Goal: Task Accomplishment & Management: Manage account settings

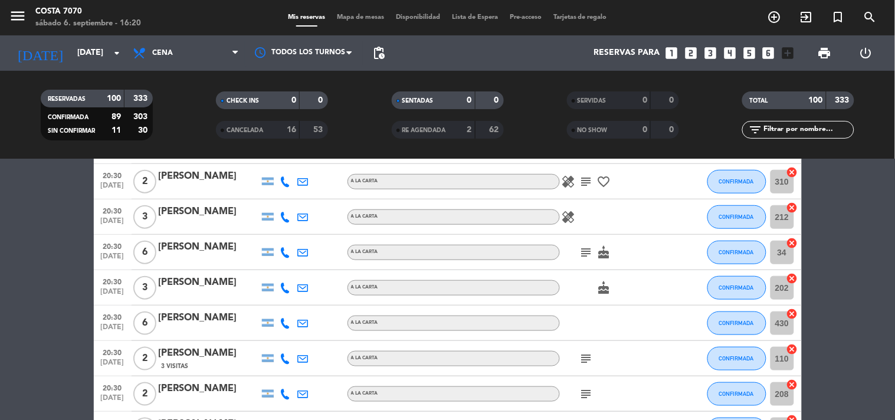
scroll to position [655, 0]
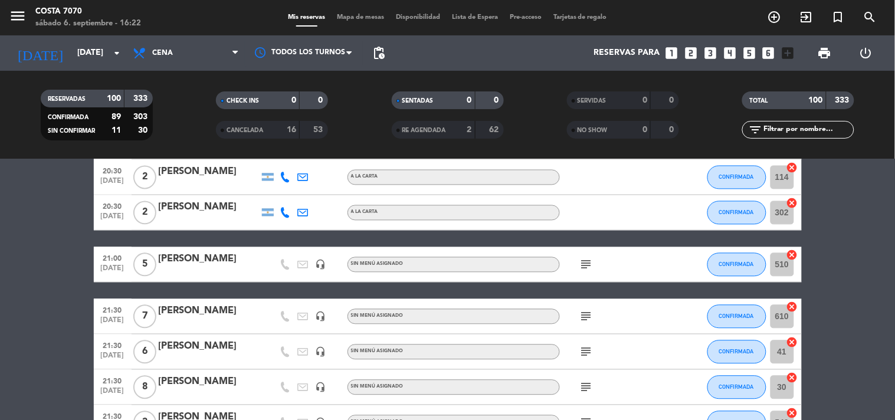
click at [819, 130] on input "text" at bounding box center [807, 129] width 91 height 13
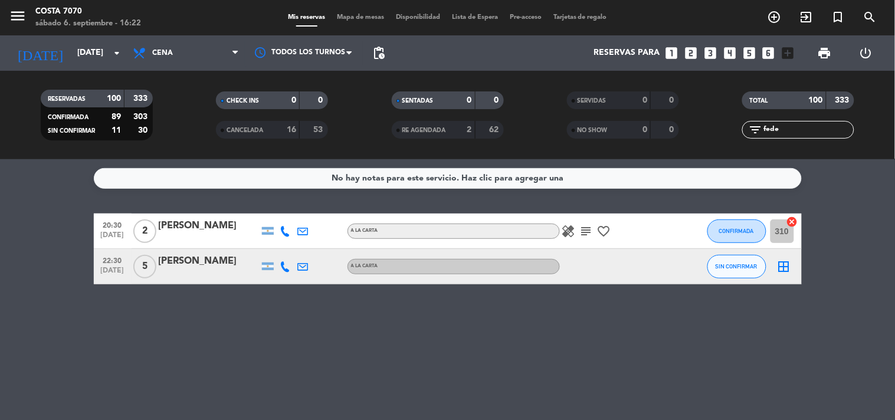
scroll to position [0, 0]
type input "fede"
drag, startPoint x: 655, startPoint y: 338, endPoint x: 661, endPoint y: 334, distance: 6.7
click at [655, 338] on div "No hay notas para este servicio. Haz clic para agregar una 20:30 [DATE] 2 [PERS…" at bounding box center [447, 289] width 895 height 261
click at [721, 268] on span "SIN CONFIRMAR" at bounding box center [737, 266] width 42 height 6
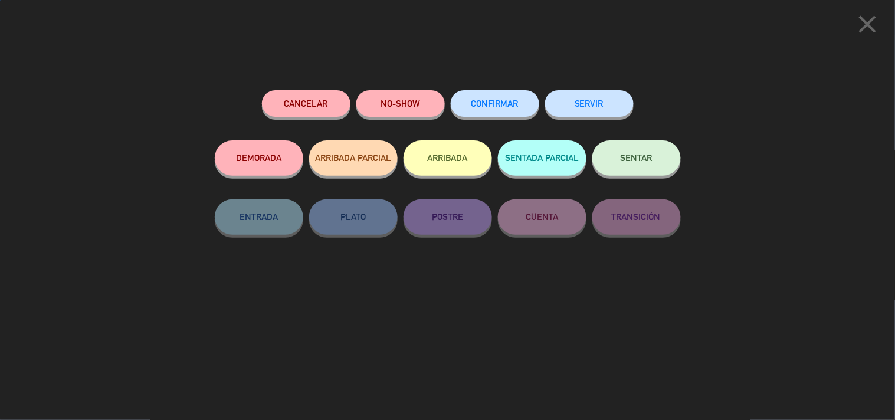
click at [512, 93] on button "CONFIRMAR" at bounding box center [495, 103] width 88 height 27
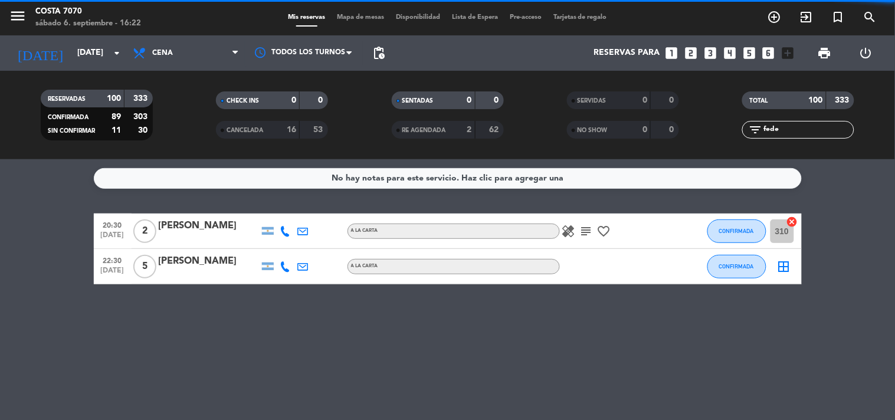
click at [355, 13] on div "Mis reservas Mapa de mesas Disponibilidad Lista de Espera Pre-acceso Tarjetas d…" at bounding box center [447, 17] width 331 height 11
click at [355, 14] on span "Mapa de mesas" at bounding box center [360, 17] width 59 height 6
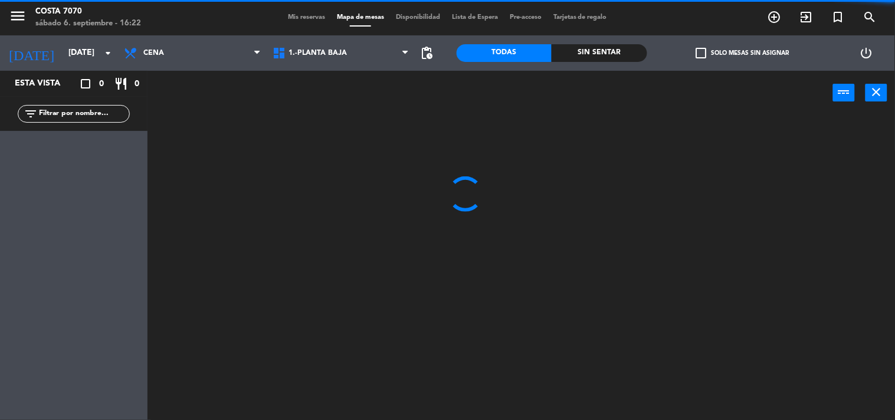
click at [96, 108] on input "text" at bounding box center [83, 113] width 91 height 13
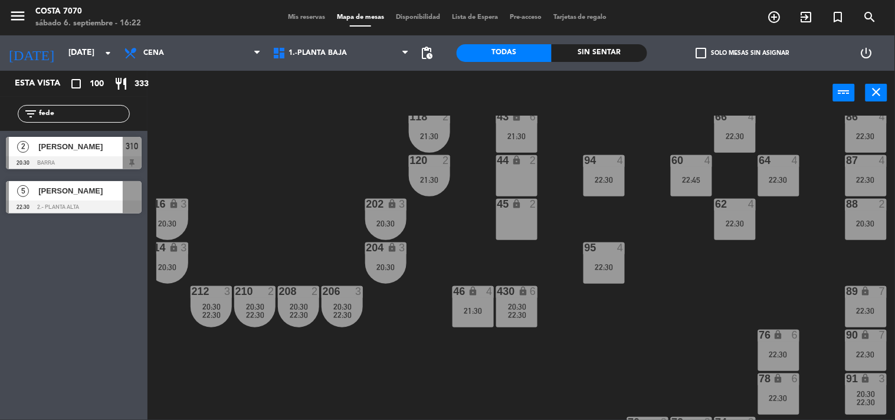
scroll to position [331, 143]
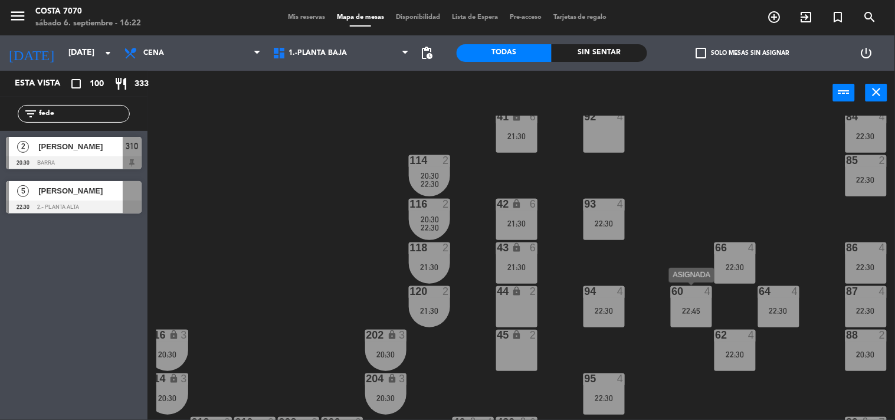
type input "fede"
click at [697, 312] on div "22:45" at bounding box center [691, 311] width 41 height 8
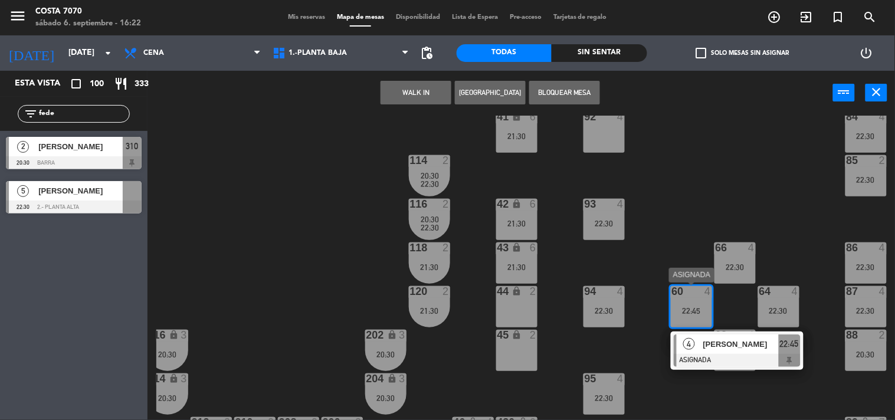
click at [716, 345] on span "[PERSON_NAME]" at bounding box center [741, 344] width 76 height 12
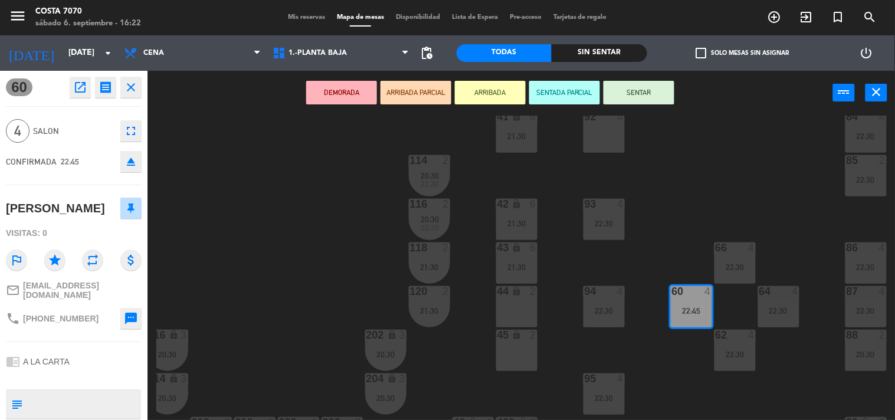
drag, startPoint x: 132, startPoint y: 161, endPoint x: 107, endPoint y: 162, distance: 24.8
click at [132, 162] on icon "eject" at bounding box center [131, 162] width 14 height 14
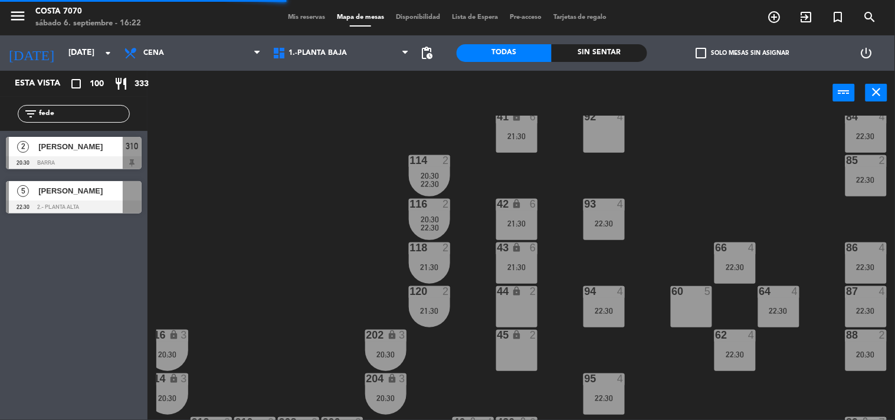
click at [77, 198] on div "[PERSON_NAME]" at bounding box center [80, 190] width 86 height 19
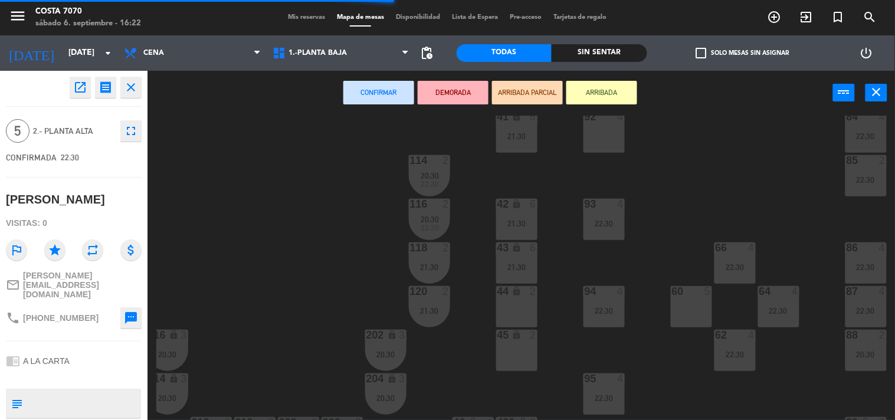
click at [674, 301] on div "60 5" at bounding box center [691, 306] width 41 height 41
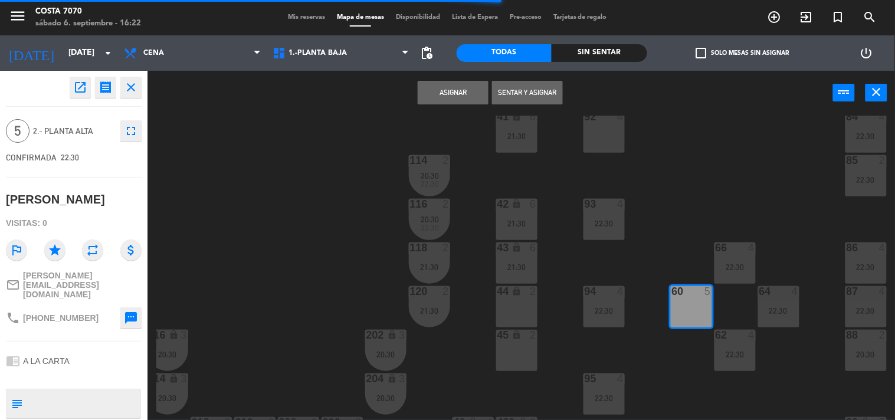
click at [445, 91] on button "Asignar" at bounding box center [453, 93] width 71 height 24
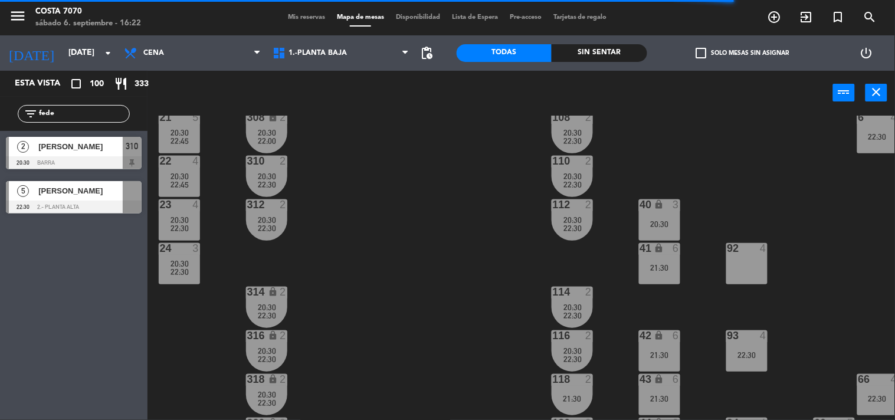
scroll to position [0, 0]
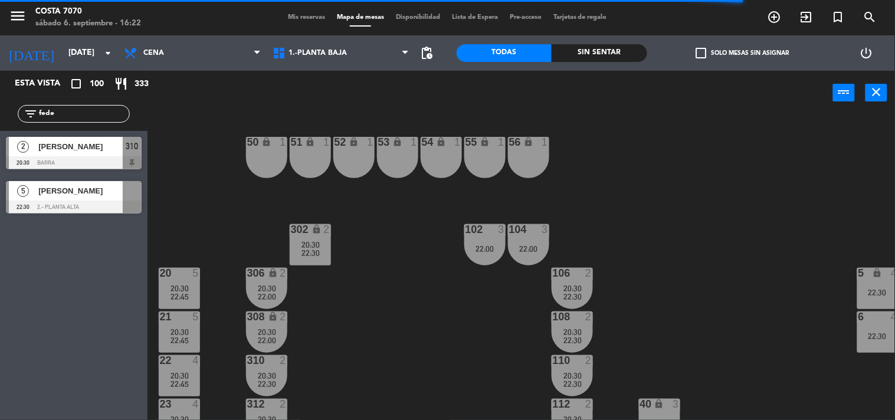
click at [422, 307] on div "50 lock 1 51 lock 1 52 lock 1 53 lock 1 54 lock 1 55 lock 1 56 lock 1 80 6 22:3…" at bounding box center [525, 268] width 739 height 305
click at [63, 106] on div "filter_list fede" at bounding box center [74, 114] width 112 height 18
click at [63, 107] on div "filter_list fede" at bounding box center [74, 114] width 112 height 18
click at [63, 112] on input "fede" at bounding box center [83, 113] width 91 height 13
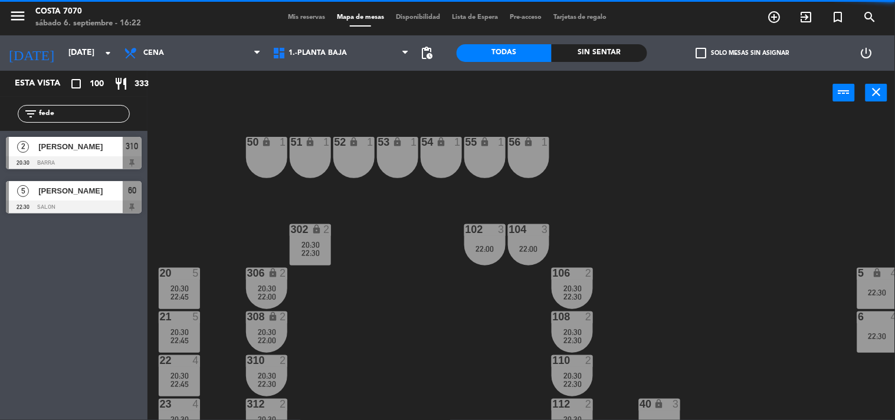
click at [63, 112] on input "fede" at bounding box center [83, 113] width 91 height 13
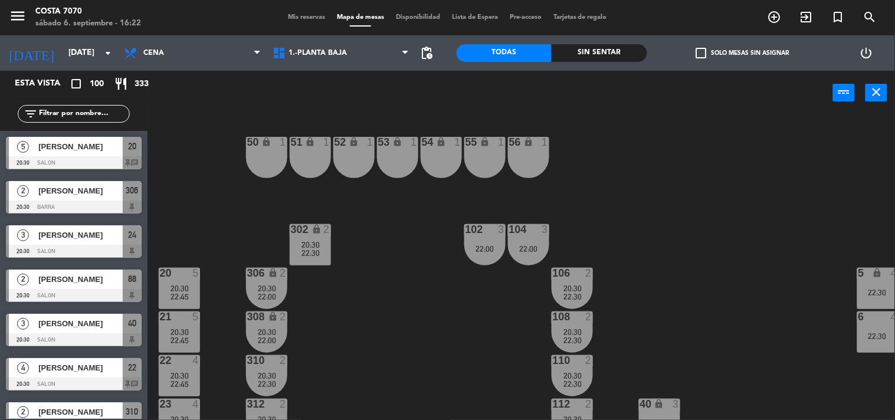
click at [186, 229] on div "50 lock 1 51 lock 1 52 lock 1 53 lock 1 54 lock 1 55 lock 1 56 lock 1 80 6 22:3…" at bounding box center [525, 268] width 739 height 305
click at [747, 54] on label "check_box_outline_blank Solo mesas sin asignar" at bounding box center [742, 53] width 93 height 11
click at [742, 53] on input "check_box_outline_blank Solo mesas sin asignar" at bounding box center [742, 53] width 0 height 0
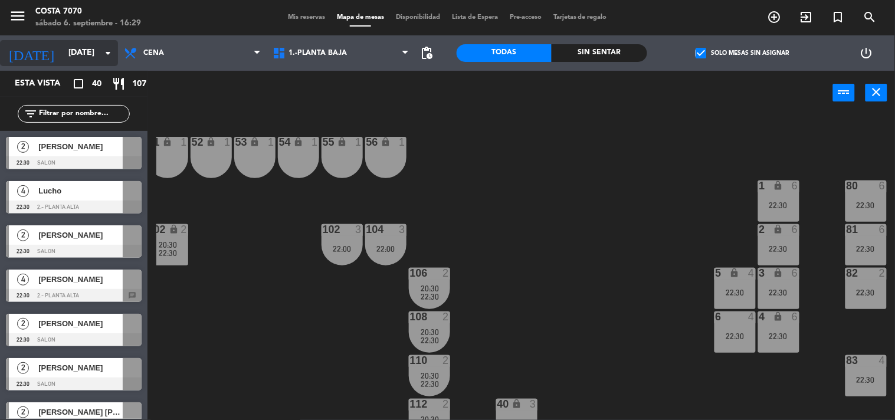
click at [69, 55] on input "[DATE]" at bounding box center [119, 52] width 112 height 21
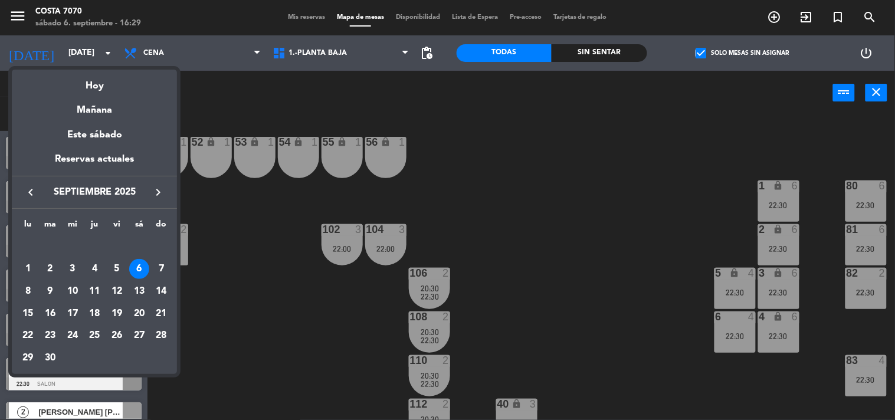
click at [299, 18] on div at bounding box center [447, 210] width 895 height 420
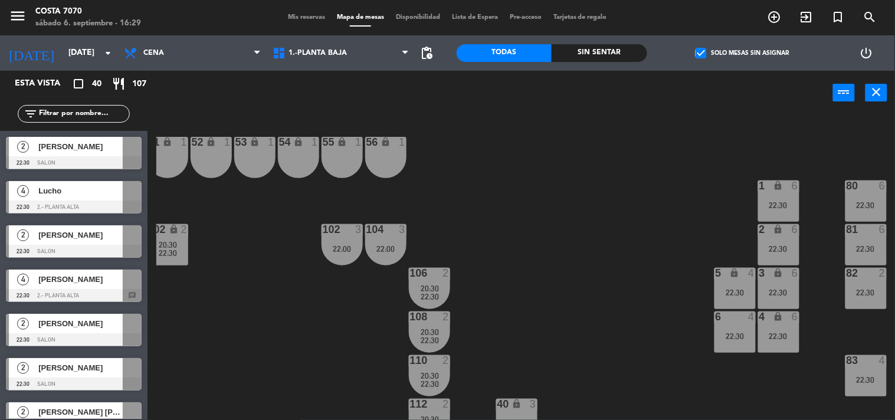
click at [294, 18] on span "Mis reservas" at bounding box center [306, 17] width 49 height 6
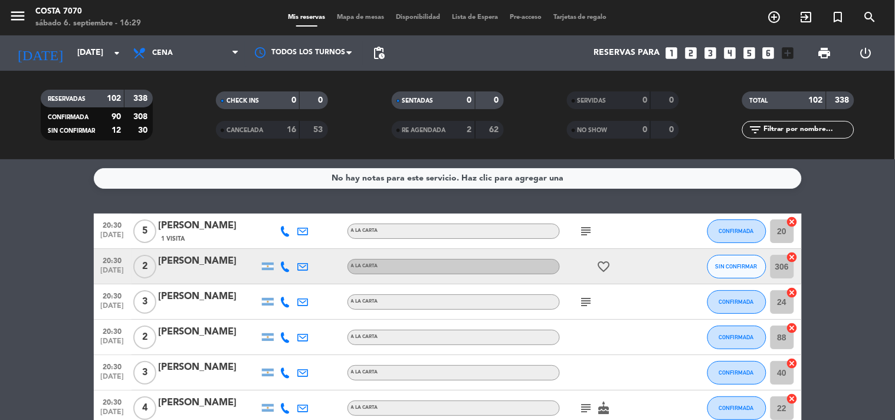
scroll to position [65, 0]
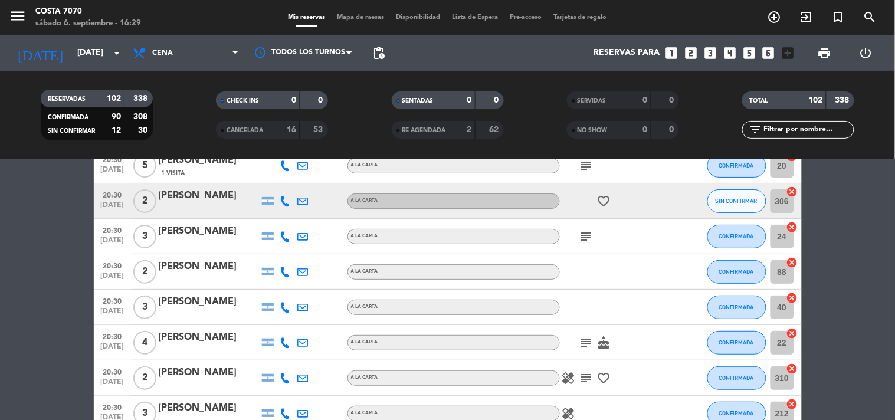
click at [286, 201] on icon at bounding box center [285, 201] width 11 height 11
click at [281, 183] on span "Copiar" at bounding box center [276, 181] width 25 height 12
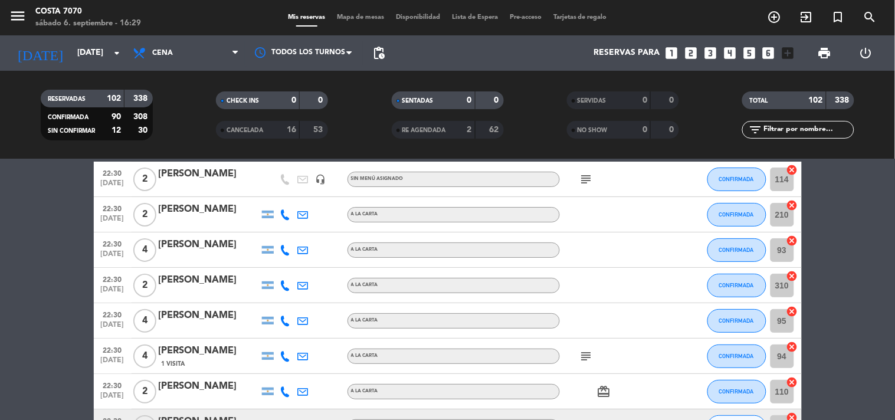
scroll to position [1311, 0]
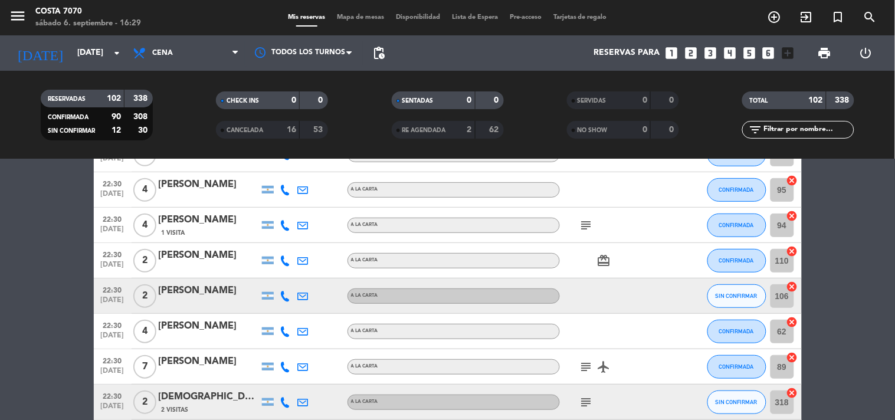
click at [285, 286] on div at bounding box center [286, 295] width 18 height 35
click at [286, 294] on icon at bounding box center [285, 296] width 11 height 11
click at [282, 280] on button "Copiar content_paste" at bounding box center [282, 276] width 36 height 12
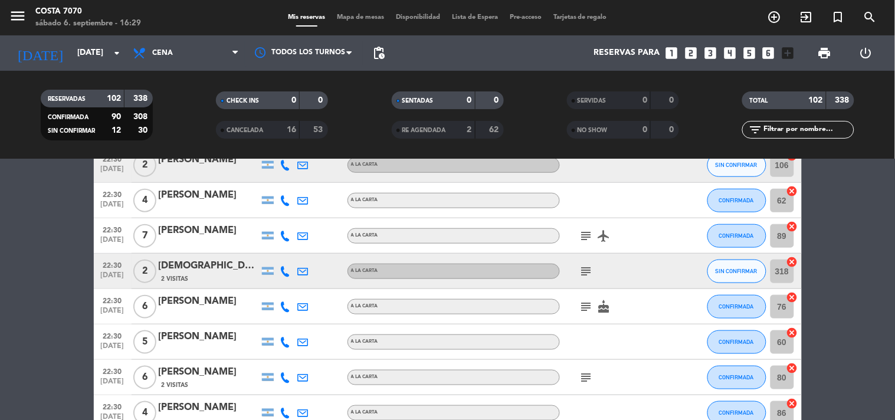
click at [284, 269] on icon at bounding box center [285, 271] width 11 height 11
click at [291, 254] on span "content_paste" at bounding box center [295, 251] width 9 height 9
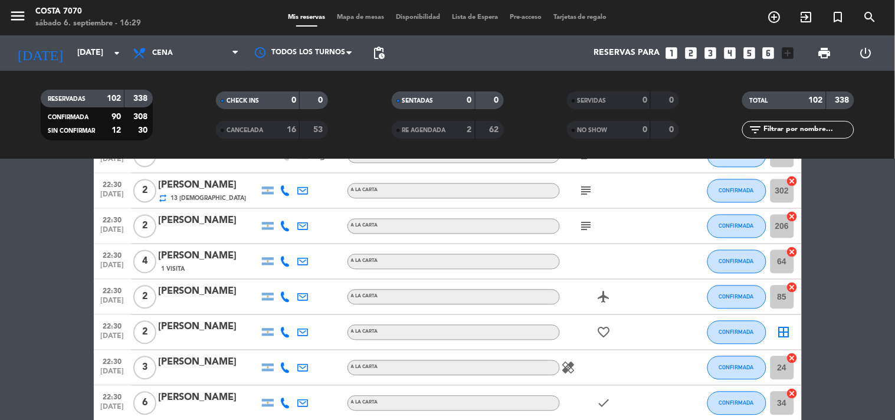
scroll to position [1966, 0]
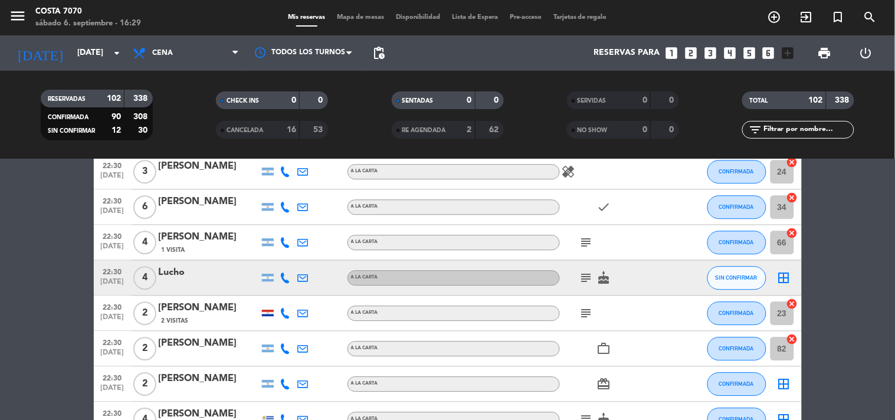
click at [282, 278] on icon at bounding box center [285, 278] width 11 height 11
click at [281, 256] on span "Copiar" at bounding box center [276, 257] width 25 height 12
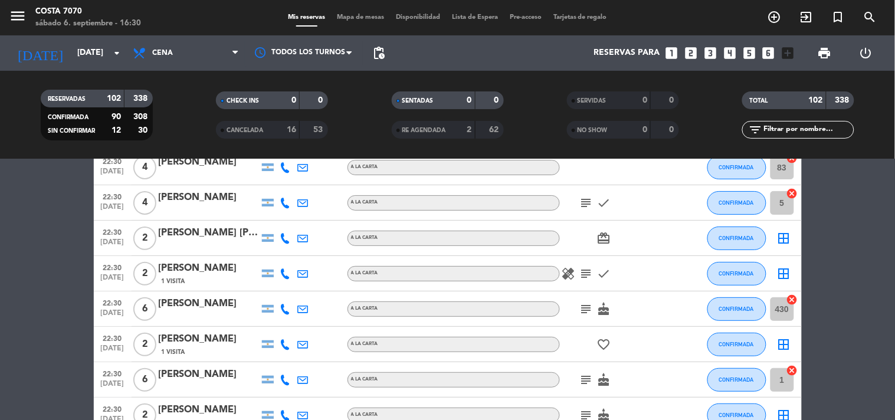
scroll to position [2556, 0]
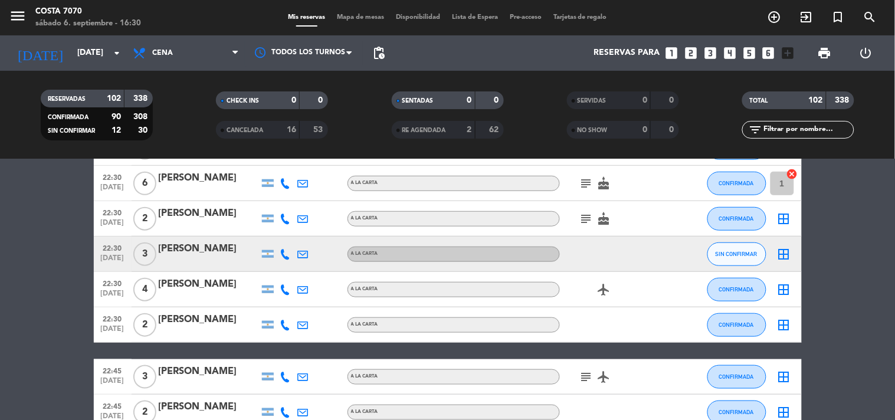
click at [290, 255] on icon at bounding box center [285, 254] width 11 height 11
click at [280, 236] on span "Copiar" at bounding box center [276, 234] width 25 height 12
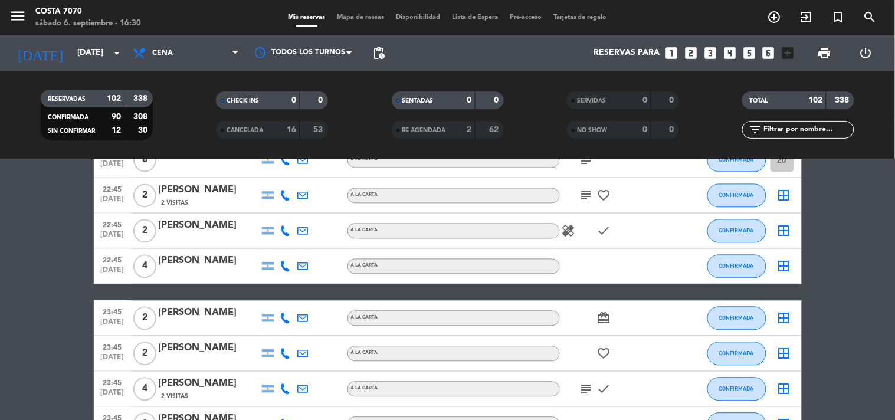
scroll to position [3146, 0]
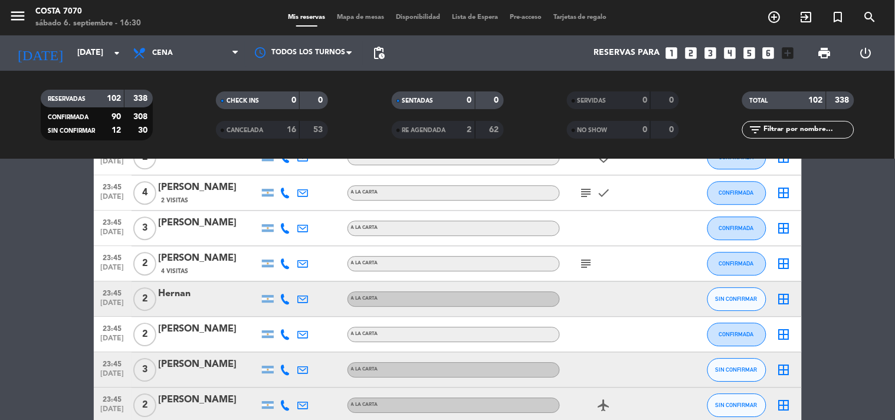
click at [298, 294] on icon at bounding box center [303, 299] width 11 height 11
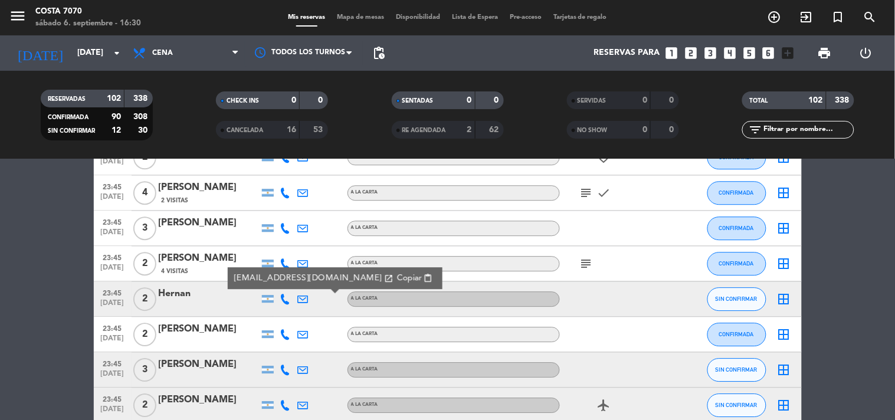
click at [287, 296] on icon at bounding box center [285, 299] width 11 height 11
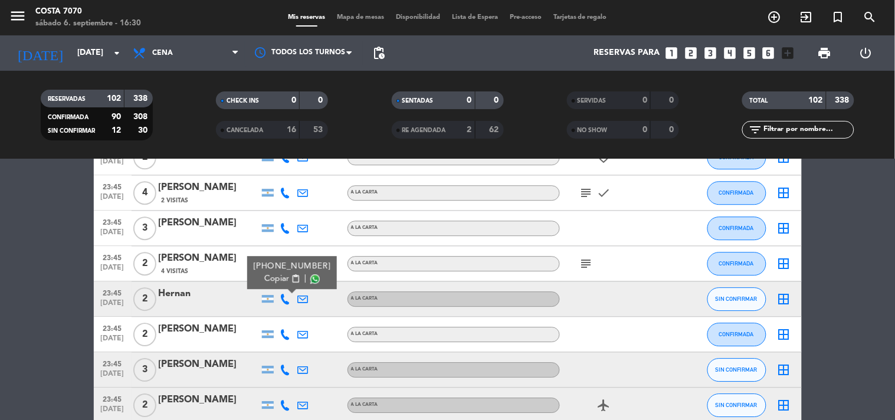
click at [291, 278] on span "content_paste" at bounding box center [295, 278] width 9 height 9
click at [221, 288] on div "Hernan" at bounding box center [209, 293] width 100 height 15
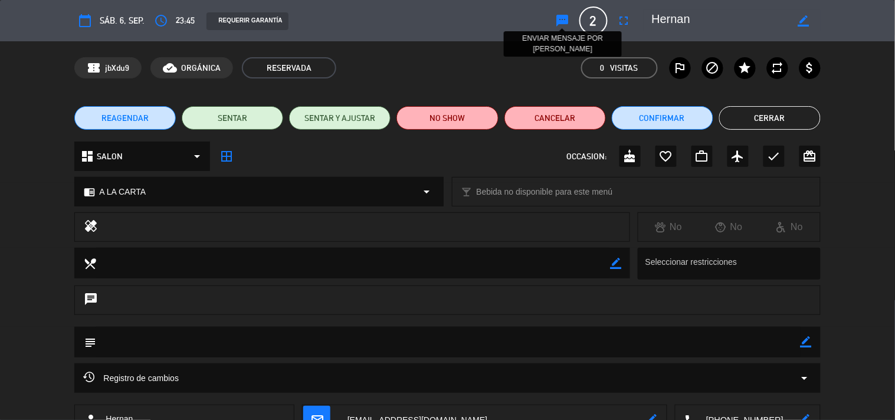
click at [565, 19] on icon "sms" at bounding box center [563, 21] width 14 height 14
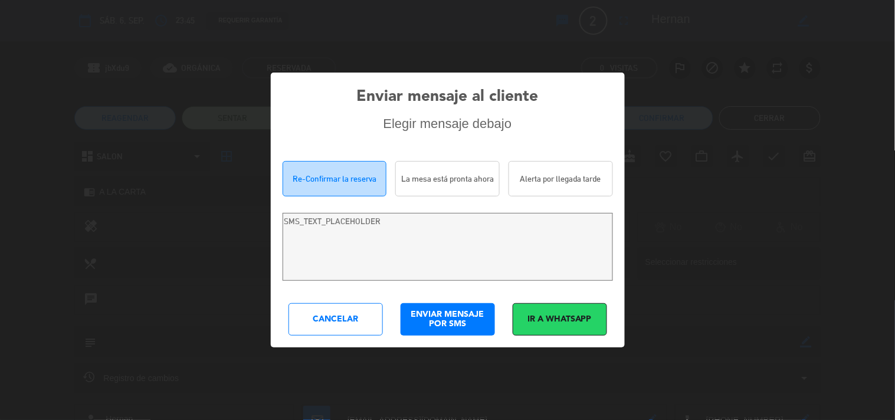
type textarea "[PERSON_NAME]! Estamos escribiendo para re-confirmar su reserva en [PERSON_NAME…"
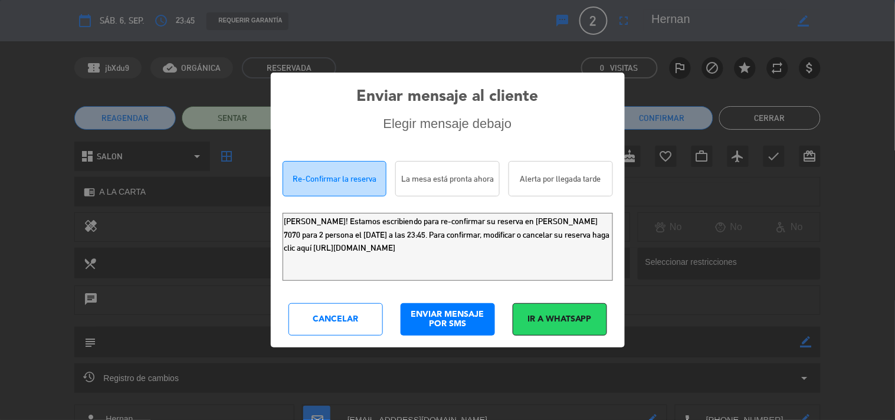
drag, startPoint x: 0, startPoint y: 73, endPoint x: 0, endPoint y: 15, distance: 58.4
click at [0, 38] on div "Enviar mensaje al cliente Elegir mensaje debajo Re-Confirmar la reserva La mesa…" at bounding box center [447, 210] width 895 height 420
click at [332, 308] on div "Cancelar" at bounding box center [335, 319] width 94 height 32
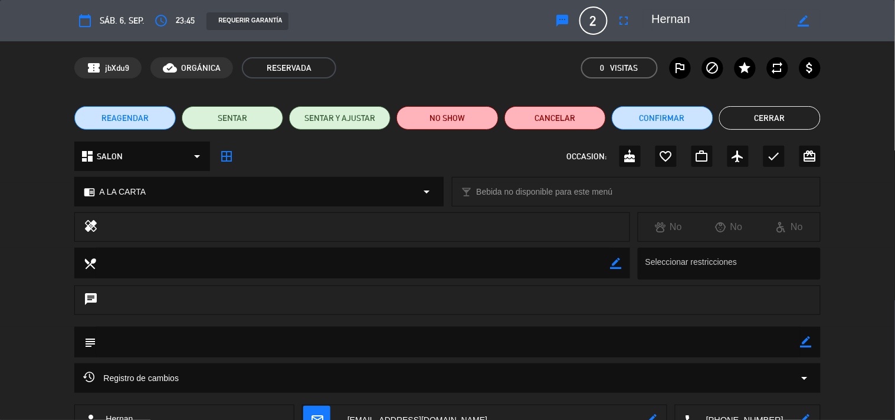
click at [771, 120] on button "Cerrar" at bounding box center [769, 118] width 101 height 24
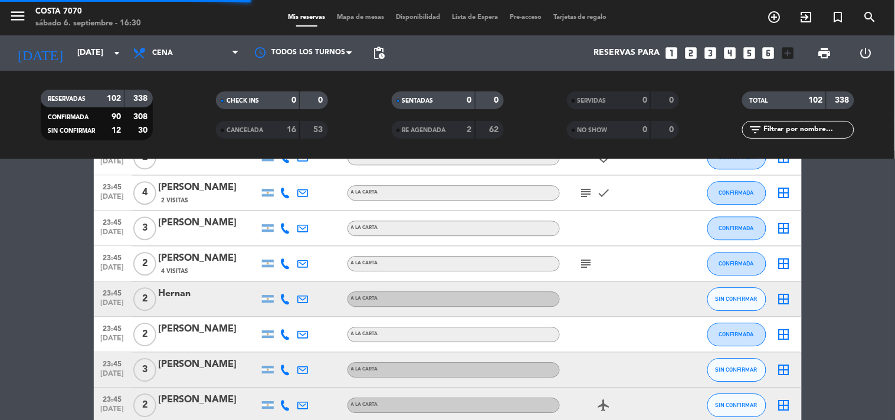
scroll to position [3212, 0]
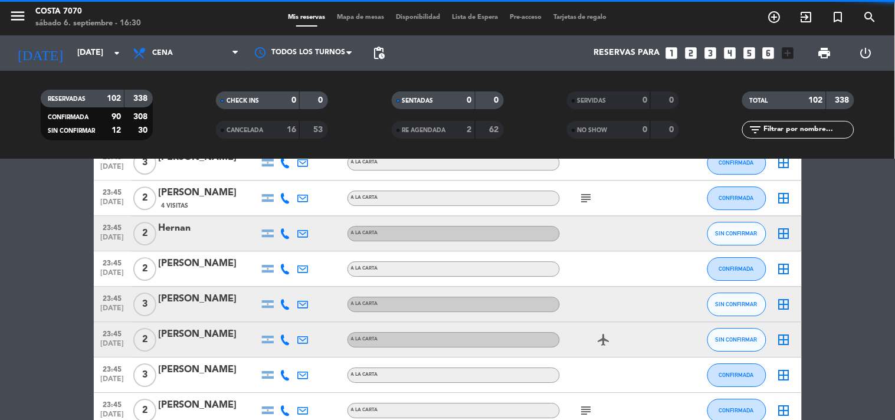
click at [285, 301] on icon at bounding box center [285, 304] width 11 height 11
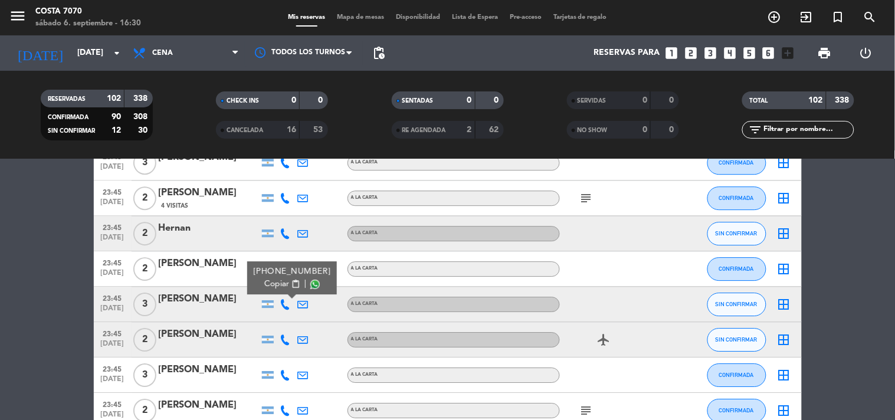
click at [281, 283] on span "Copiar" at bounding box center [276, 284] width 25 height 12
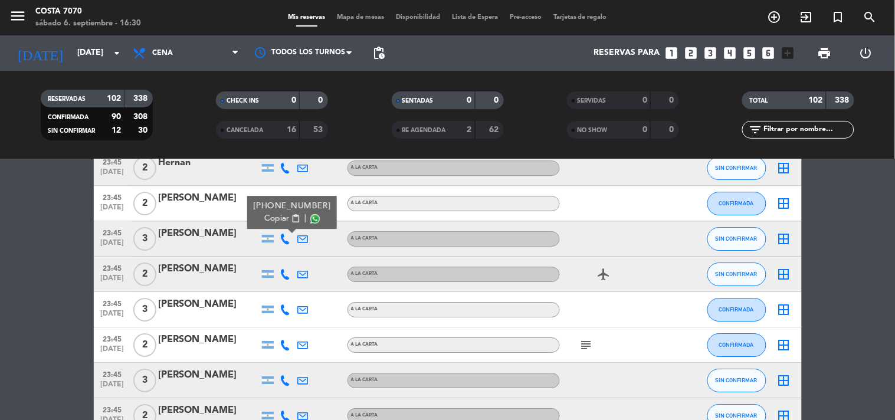
click at [287, 274] on icon at bounding box center [285, 274] width 11 height 11
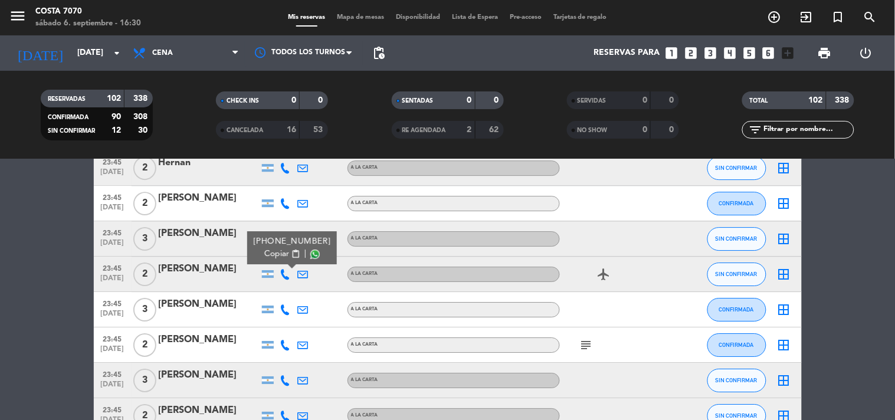
click at [284, 260] on div "[PHONE_NUMBER] Copiar content_paste |" at bounding box center [292, 247] width 90 height 33
click at [278, 253] on span "Copiar" at bounding box center [276, 254] width 25 height 12
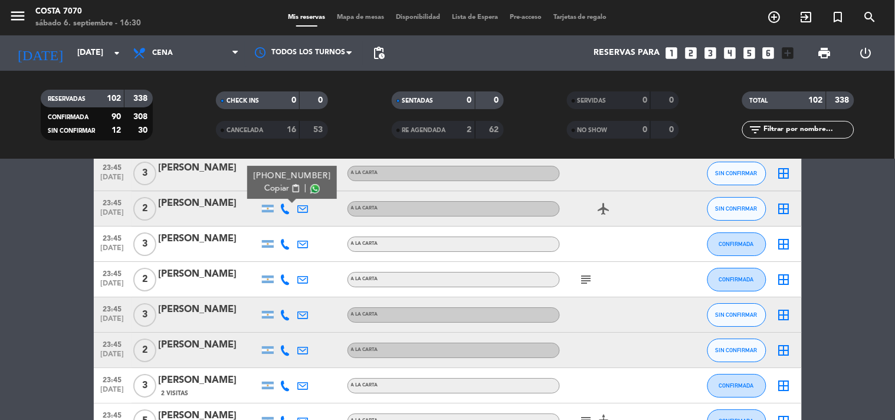
scroll to position [3408, 0]
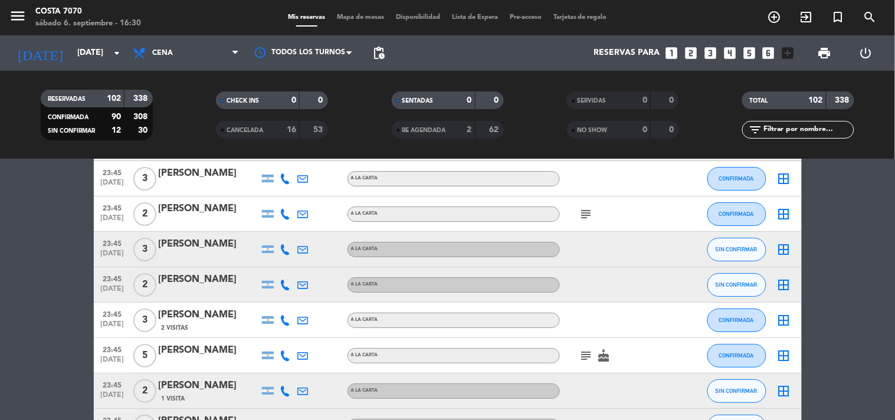
click at [287, 245] on icon at bounding box center [285, 249] width 11 height 11
click at [286, 233] on button "Copiar content_paste" at bounding box center [282, 229] width 36 height 12
click at [221, 244] on div "[PERSON_NAME]" at bounding box center [209, 244] width 100 height 15
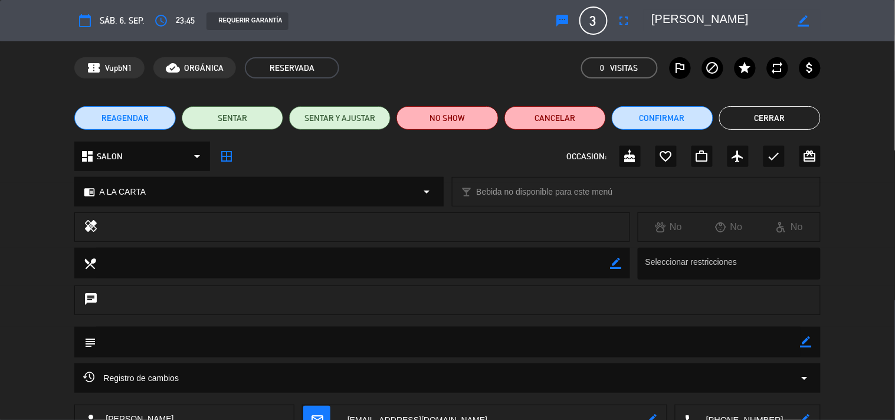
click at [559, 18] on icon "sms" at bounding box center [563, 21] width 14 height 14
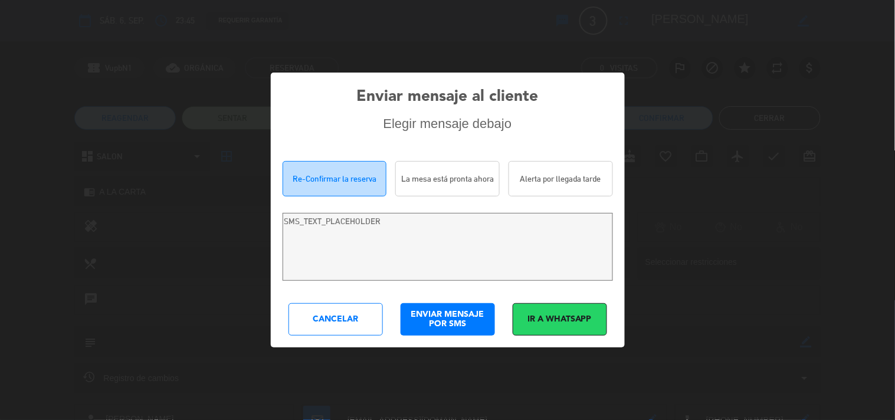
type textarea "Hola [PERSON_NAME]! Estamos escribiendo para re-confirmar su reserva en [PERSON…"
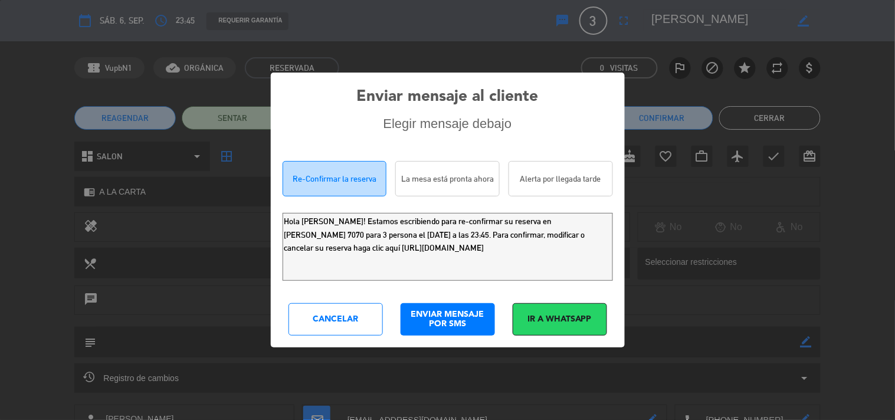
drag, startPoint x: 550, startPoint y: 258, endPoint x: 2, endPoint y: 25, distance: 595.6
click at [0, 91] on div "Enviar mensaje al cliente Elegir mensaje debajo Re-Confirmar la reserva La mesa…" at bounding box center [447, 210] width 895 height 420
click at [356, 323] on div "Cancelar" at bounding box center [335, 319] width 94 height 32
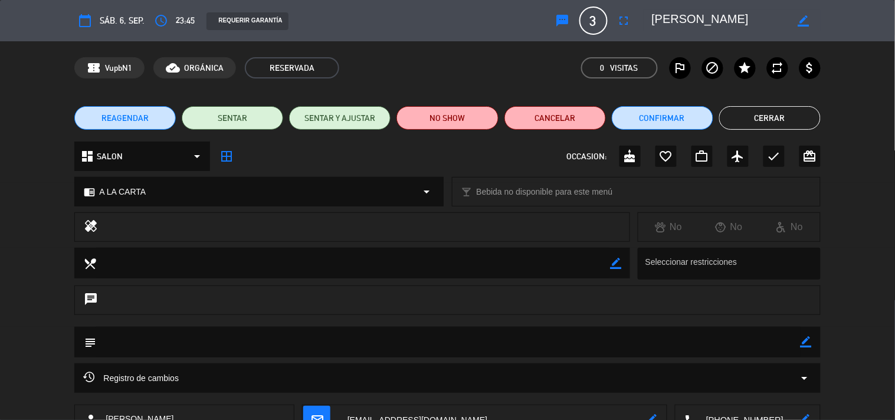
drag, startPoint x: 808, startPoint y: 113, endPoint x: 615, endPoint y: 155, distance: 198.0
click at [802, 115] on button "Cerrar" at bounding box center [769, 118] width 101 height 24
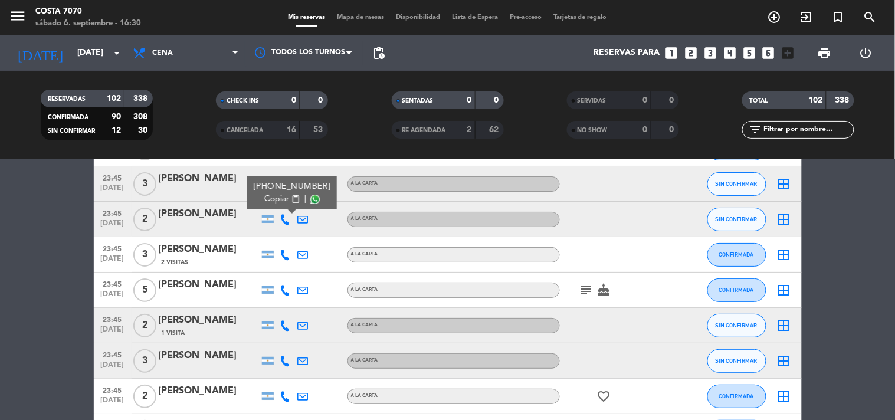
scroll to position [3540, 0]
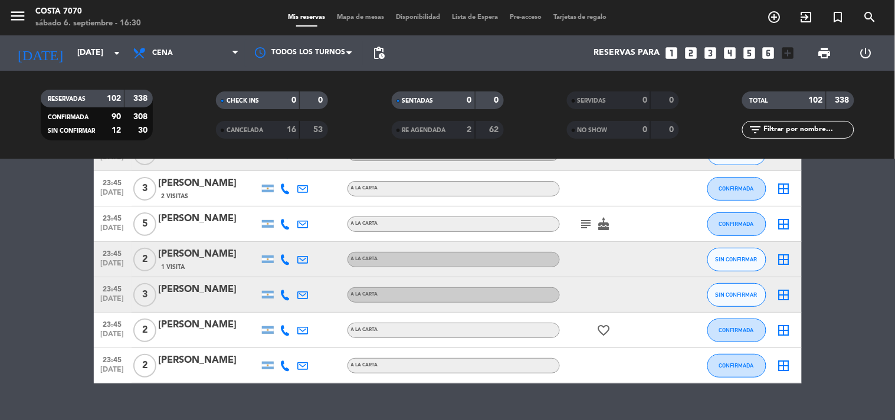
click at [287, 254] on icon at bounding box center [285, 259] width 11 height 11
click at [279, 240] on span "Copiar" at bounding box center [274, 239] width 25 height 12
click at [280, 293] on icon at bounding box center [285, 295] width 11 height 11
click at [279, 275] on span "Copiar" at bounding box center [276, 274] width 25 height 12
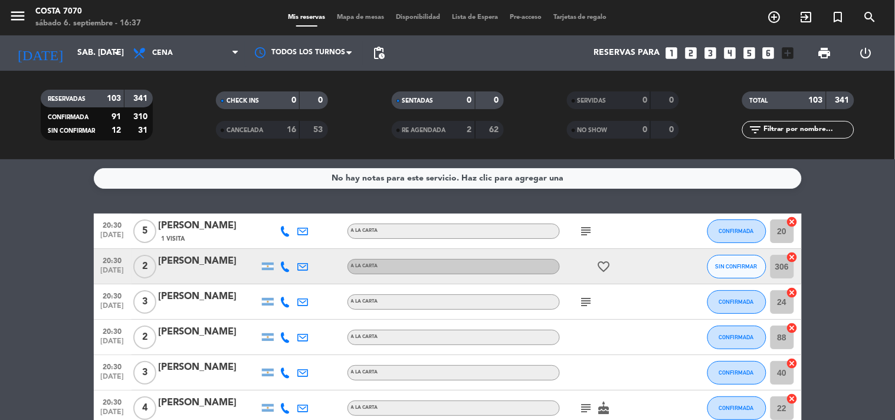
click at [286, 267] on icon at bounding box center [285, 266] width 11 height 11
click at [281, 253] on div "+541139138321 Copiar content_paste |" at bounding box center [292, 240] width 90 height 33
click at [278, 248] on span "Copiar" at bounding box center [276, 246] width 25 height 12
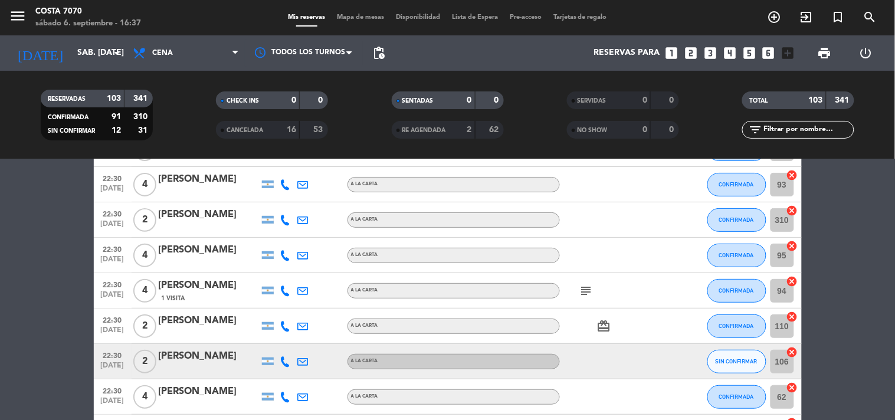
scroll to position [1376, 0]
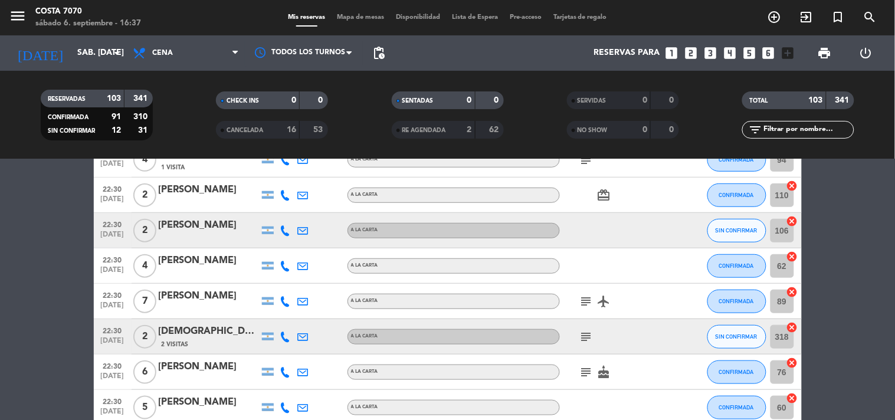
click at [287, 227] on icon at bounding box center [285, 230] width 11 height 11
click at [280, 211] on span "Copiar" at bounding box center [276, 210] width 25 height 12
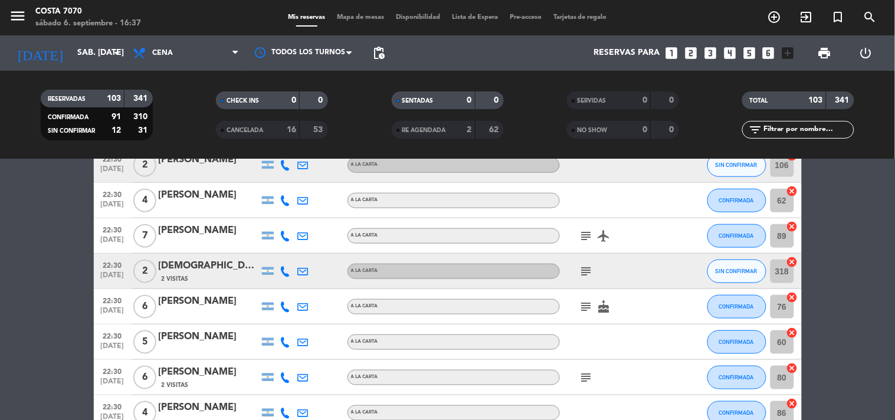
click at [284, 274] on icon at bounding box center [285, 271] width 11 height 11
click at [291, 251] on span "content_paste" at bounding box center [295, 251] width 9 height 9
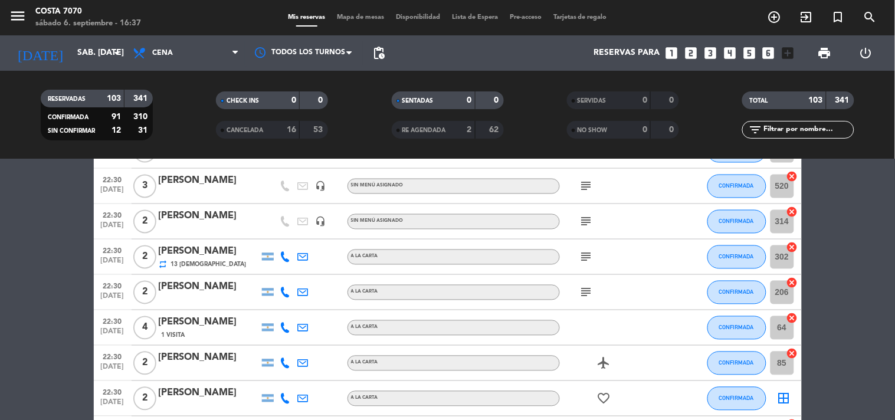
scroll to position [1901, 0]
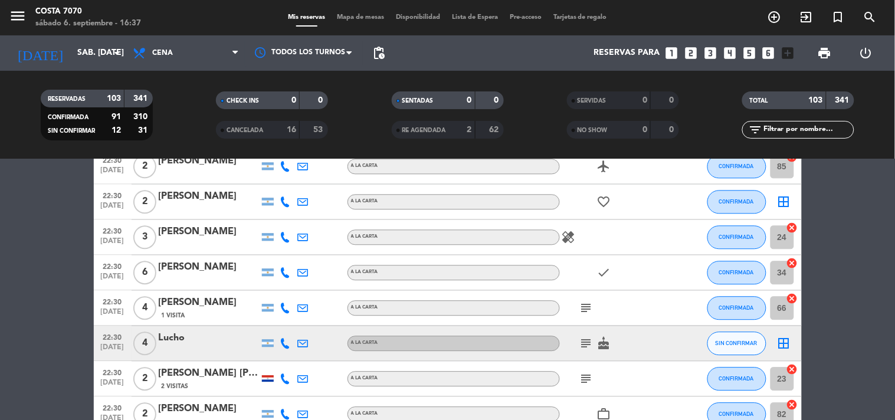
click at [285, 342] on icon at bounding box center [285, 343] width 11 height 11
click at [279, 322] on span "Copiar" at bounding box center [276, 323] width 25 height 12
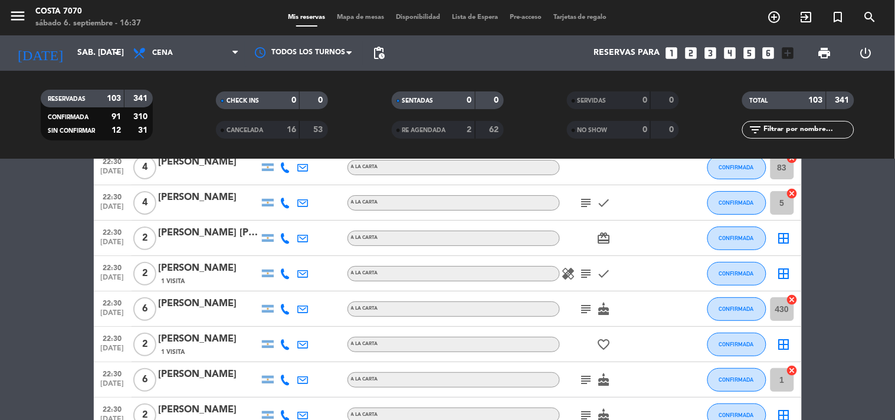
scroll to position [2491, 0]
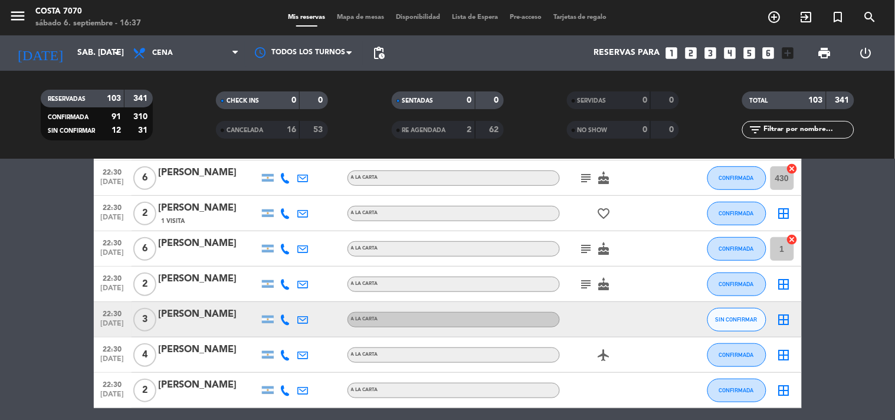
click at [284, 320] on icon at bounding box center [285, 319] width 11 height 11
click at [281, 301] on span "Copiar" at bounding box center [276, 299] width 25 height 12
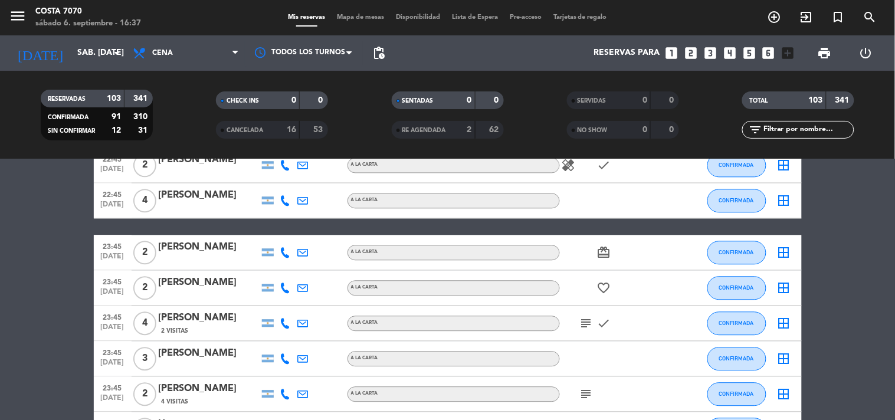
scroll to position [3212, 0]
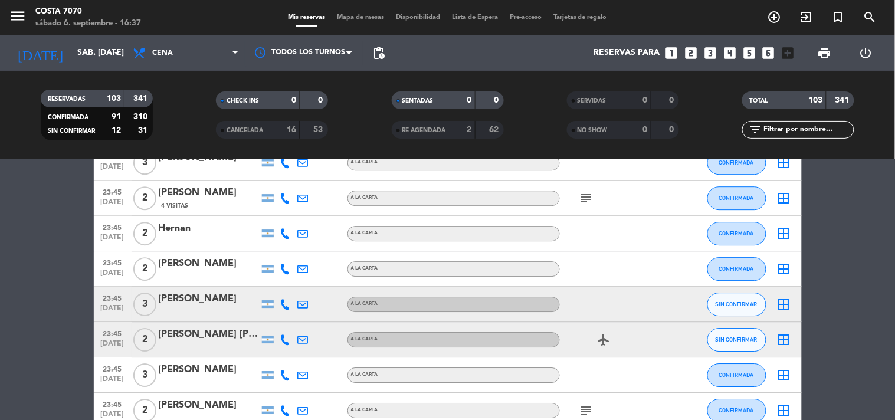
click at [285, 305] on icon at bounding box center [285, 304] width 11 height 11
click at [280, 286] on span "Copiar" at bounding box center [276, 284] width 25 height 12
click at [280, 335] on icon at bounding box center [285, 340] width 11 height 11
click at [278, 322] on span "Copiar" at bounding box center [276, 319] width 25 height 12
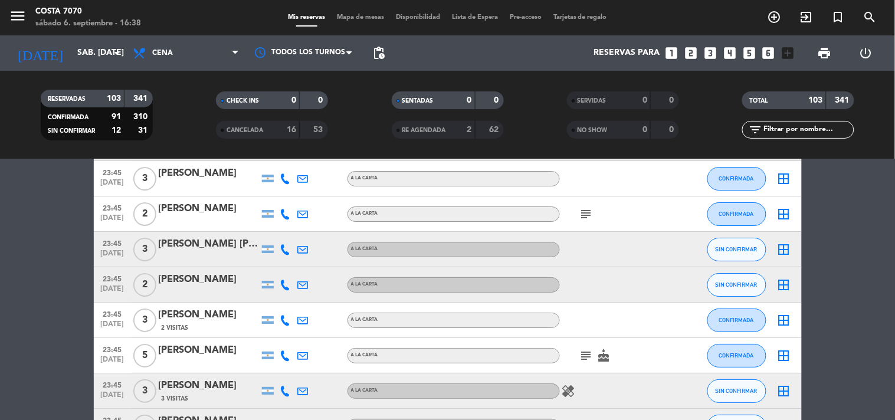
click at [278, 246] on div at bounding box center [286, 249] width 18 height 35
click at [284, 244] on icon at bounding box center [285, 249] width 11 height 11
click at [291, 230] on span "content_paste" at bounding box center [295, 229] width 9 height 9
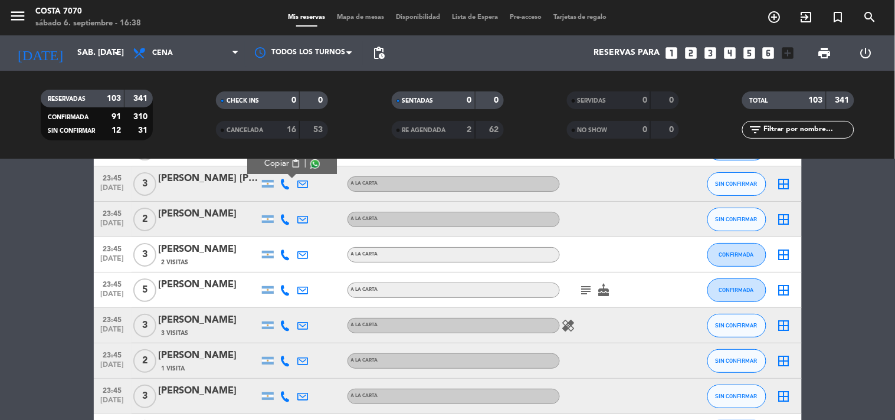
click at [286, 217] on icon at bounding box center [285, 219] width 11 height 11
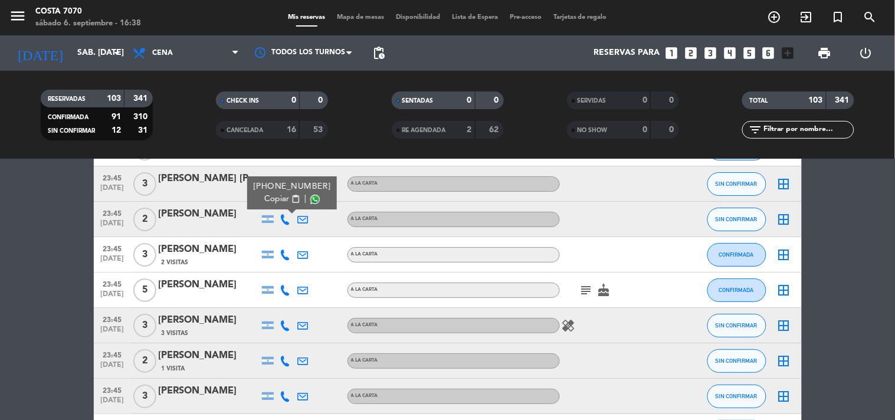
click at [280, 195] on span "Copiar" at bounding box center [276, 199] width 25 height 12
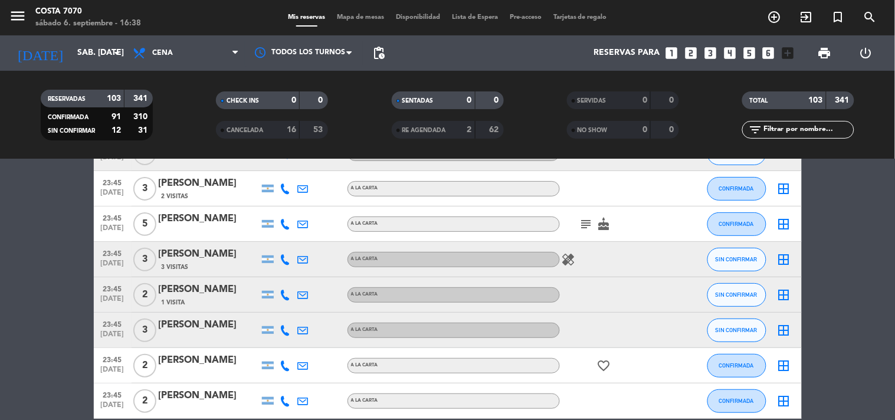
click at [288, 261] on icon at bounding box center [285, 259] width 11 height 11
click at [286, 244] on button "Copiar content_paste" at bounding box center [282, 239] width 36 height 12
click at [239, 258] on div "Omar Socca" at bounding box center [209, 254] width 100 height 15
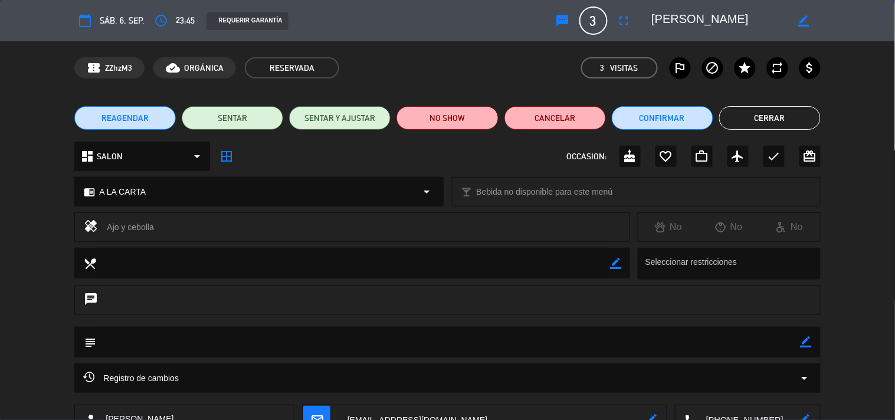
click at [806, 342] on icon "border_color" at bounding box center [806, 341] width 11 height 11
click at [771, 345] on textarea at bounding box center [448, 342] width 704 height 30
click at [810, 345] on icon at bounding box center [806, 341] width 11 height 11
click at [807, 340] on icon "border_color" at bounding box center [806, 341] width 11 height 11
click at [788, 337] on textarea at bounding box center [448, 342] width 704 height 30
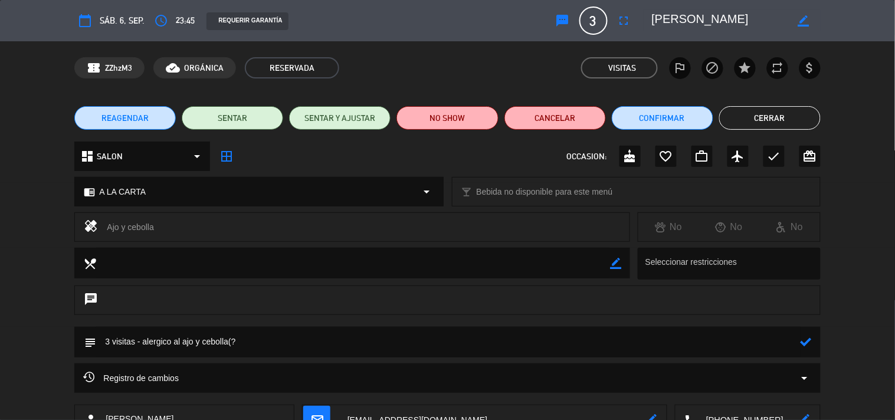
type textarea "3 visitas - alergico al ajo y cebolla(?"
click at [817, 340] on div "subject" at bounding box center [447, 342] width 746 height 31
click at [804, 341] on icon at bounding box center [806, 341] width 11 height 11
click at [800, 121] on button "Cerrar" at bounding box center [769, 118] width 101 height 24
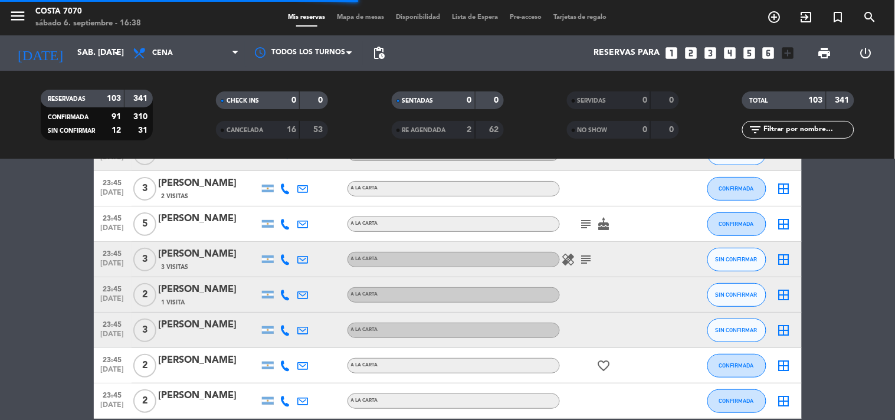
click at [281, 293] on icon at bounding box center [285, 295] width 11 height 11
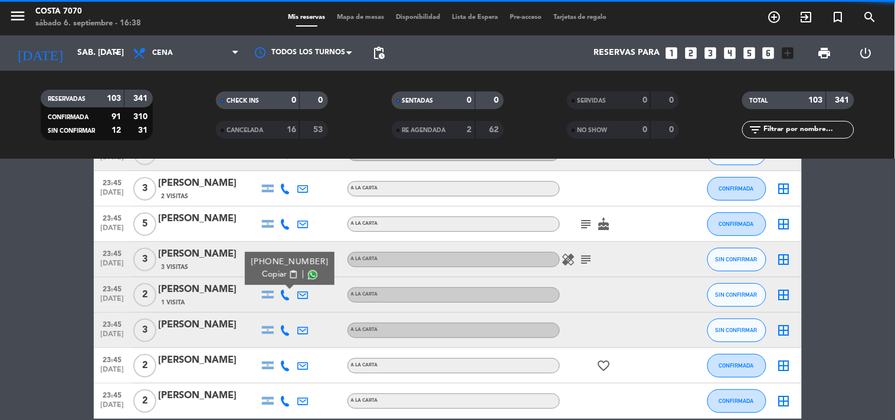
click at [280, 277] on span "Copiar" at bounding box center [274, 274] width 25 height 12
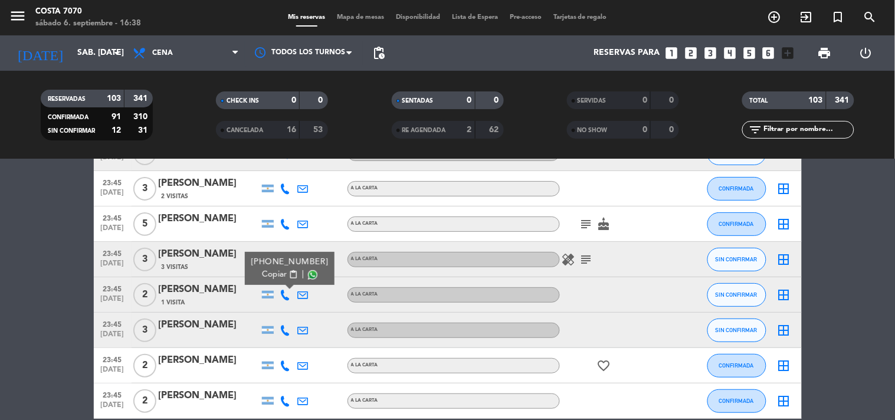
scroll to position [3597, 0]
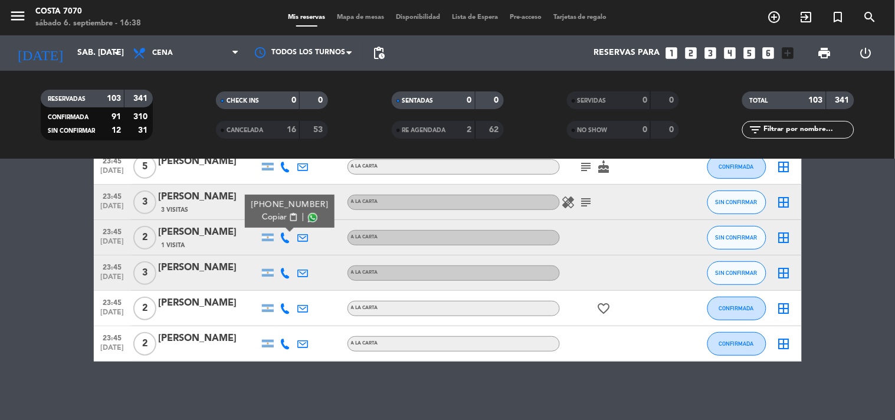
click at [286, 270] on icon at bounding box center [285, 273] width 11 height 11
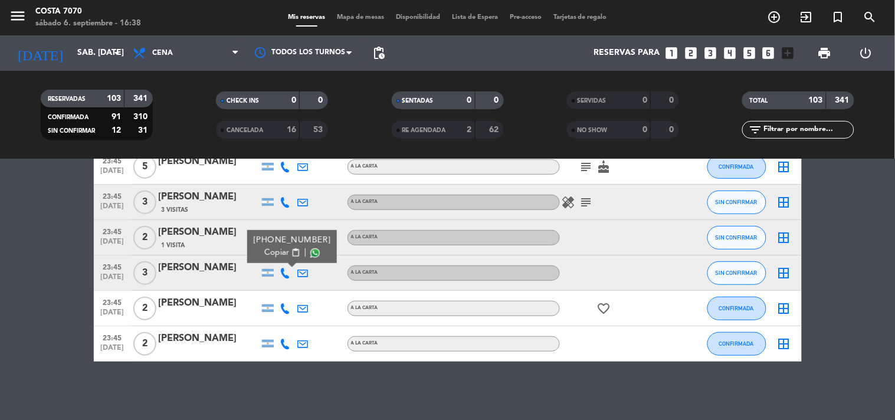
click at [282, 249] on button "Copiar content_paste" at bounding box center [282, 253] width 36 height 12
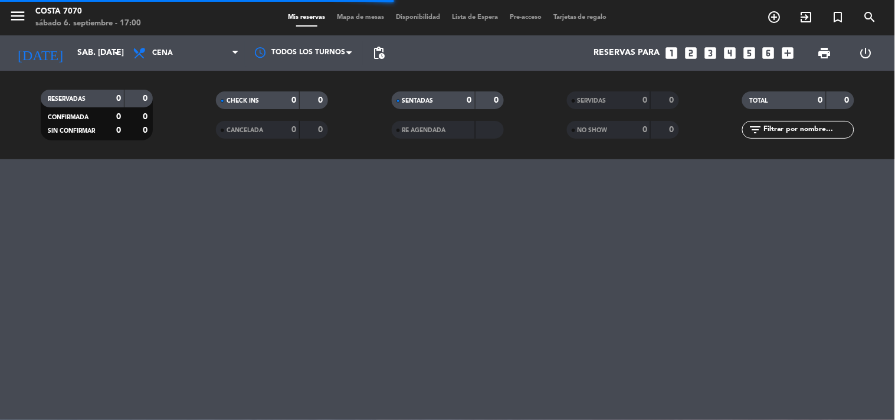
click at [805, 132] on input "text" at bounding box center [807, 129] width 91 height 13
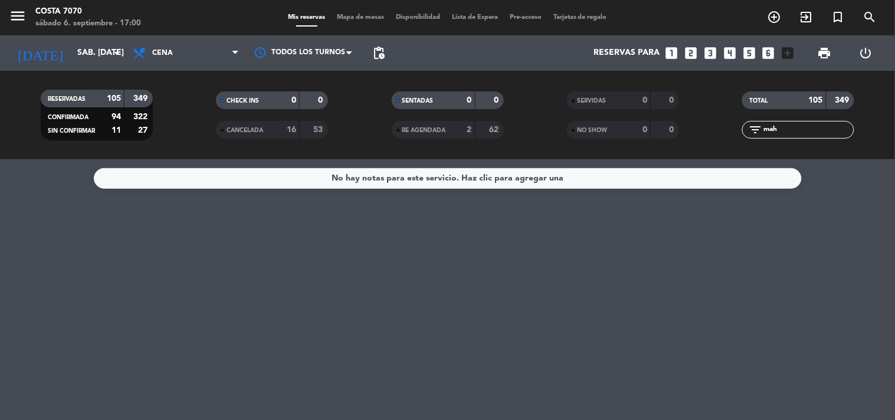
click at [814, 127] on input "mah" at bounding box center [807, 129] width 91 height 13
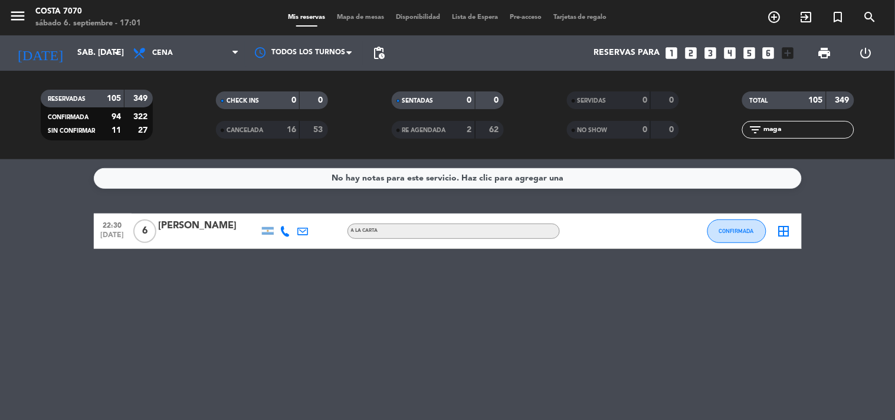
type input "maga"
click at [718, 225] on button "CONFIRMADA" at bounding box center [736, 231] width 59 height 24
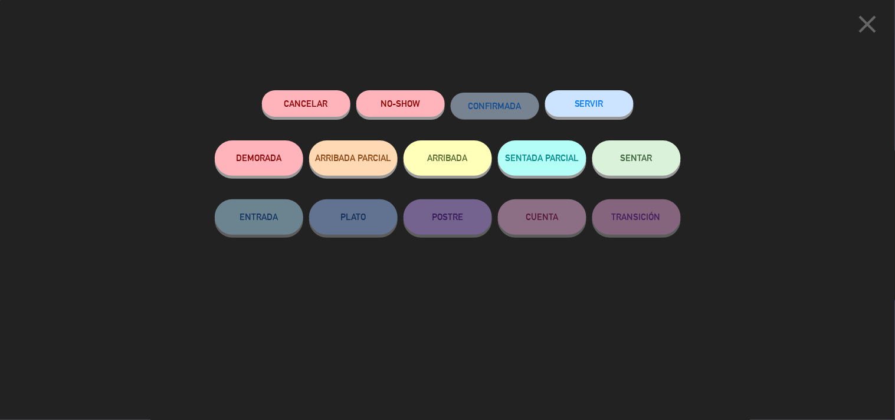
click at [323, 113] on button "Cancelar" at bounding box center [306, 103] width 88 height 27
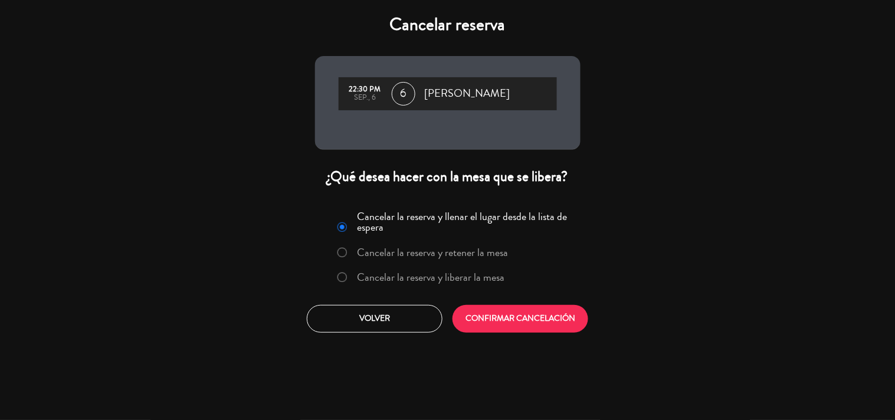
drag, startPoint x: 432, startPoint y: 271, endPoint x: 465, endPoint y: 291, distance: 38.1
click at [434, 273] on label "Cancelar la reserva y liberar la mesa" at bounding box center [430, 277] width 147 height 11
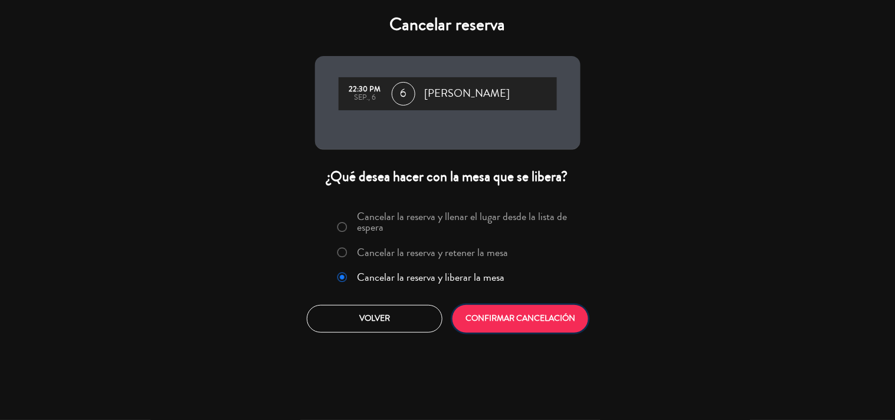
click at [520, 314] on button "CONFIRMAR CANCELACIÓN" at bounding box center [521, 319] width 136 height 28
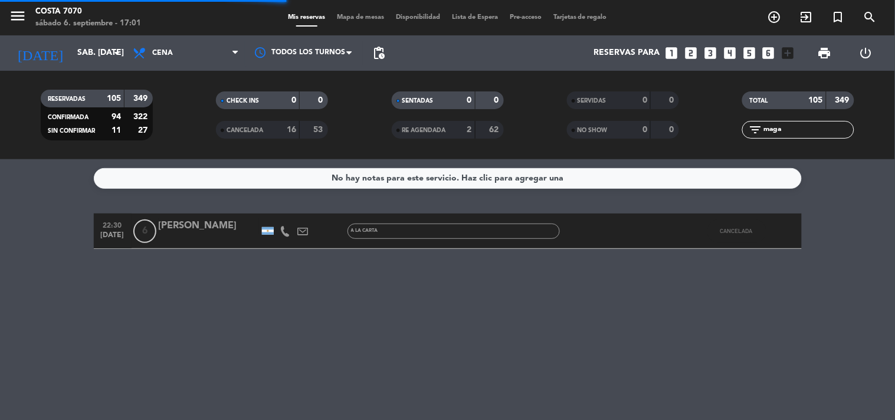
click at [804, 131] on input "maga" at bounding box center [807, 129] width 91 height 13
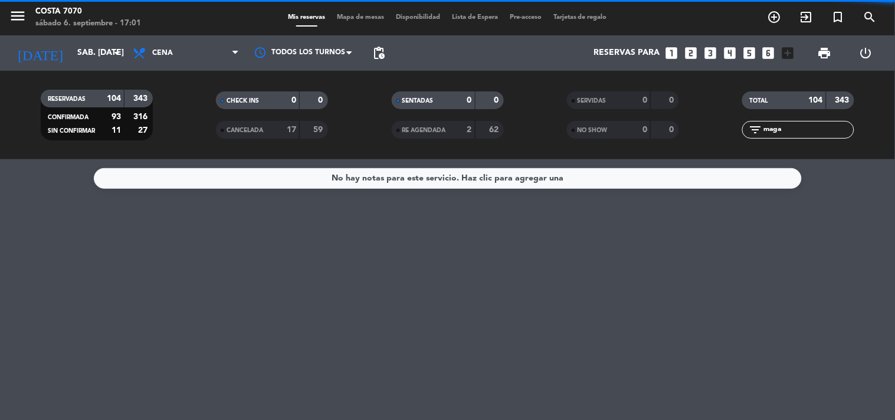
click at [804, 131] on input "maga" at bounding box center [807, 129] width 91 height 13
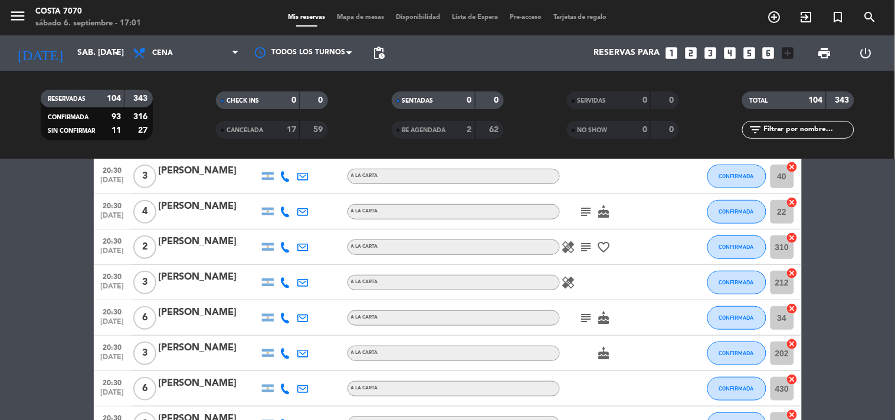
scroll to position [393, 0]
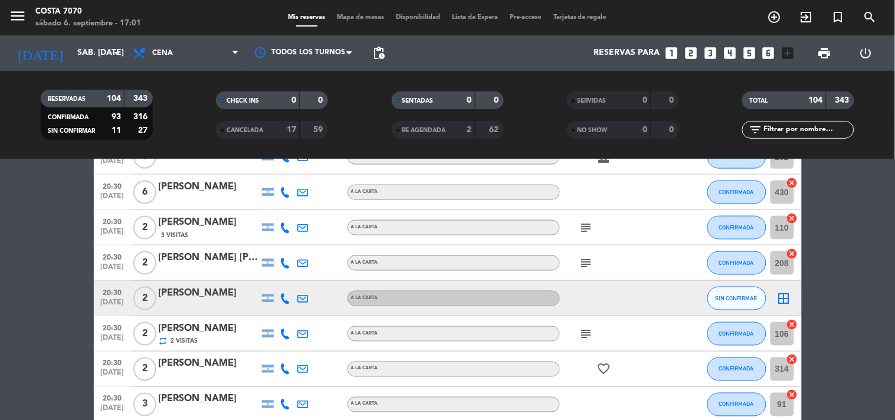
click at [287, 295] on icon at bounding box center [285, 298] width 11 height 11
click at [283, 279] on button "Copiar content_paste" at bounding box center [282, 278] width 36 height 12
click at [224, 296] on div "Martin villagra" at bounding box center [209, 293] width 100 height 15
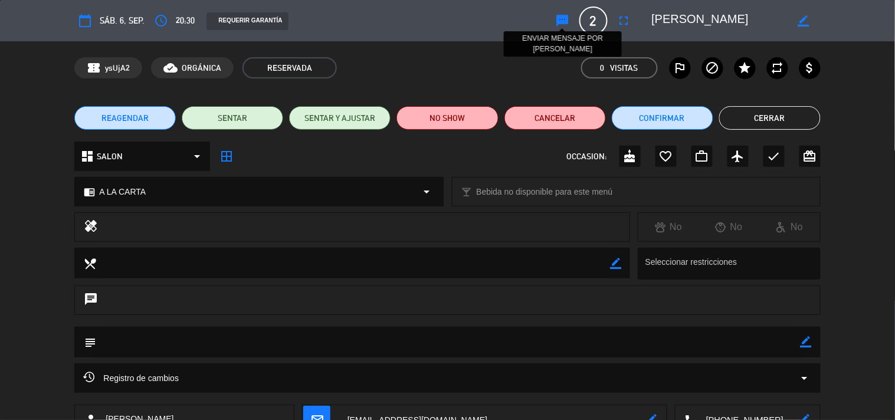
click at [556, 22] on icon "sms" at bounding box center [563, 21] width 14 height 14
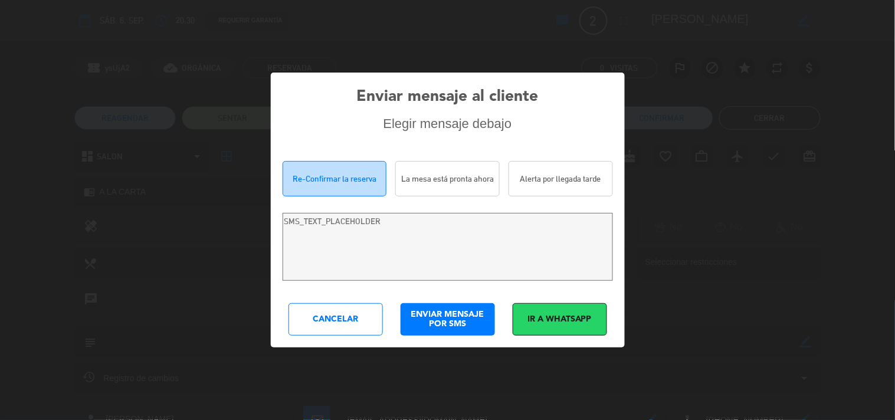
type textarea "Hola Martin villagra! Estamos escribiendo para re-confirmar su reserva en Costa…"
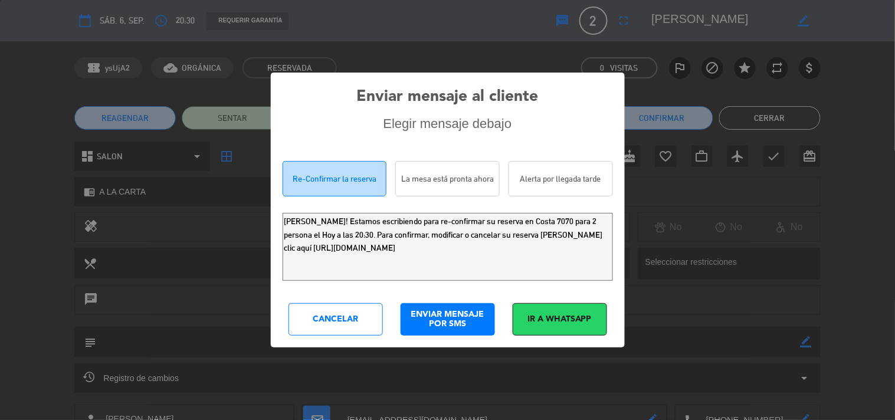
drag, startPoint x: 534, startPoint y: 260, endPoint x: 1, endPoint y: 63, distance: 567.8
click at [0, 124] on div "Enviar mensaje al cliente Elegir mensaje debajo Re-Confirmar la reserva La mesa…" at bounding box center [447, 210] width 895 height 420
click at [342, 319] on div "Cancelar" at bounding box center [335, 319] width 94 height 32
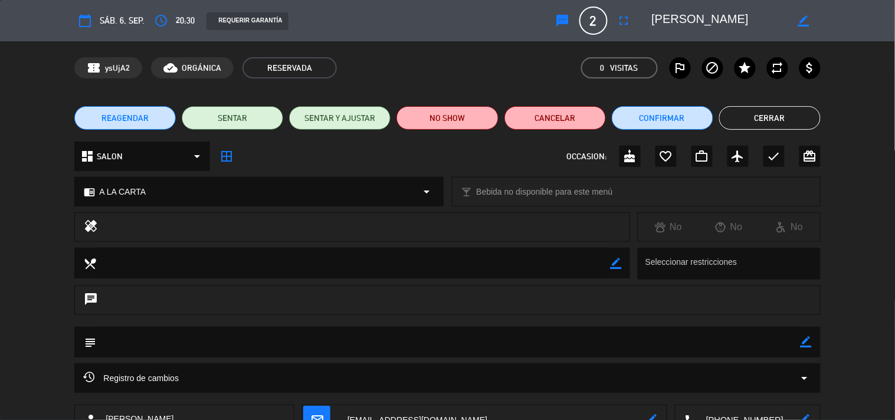
click at [762, 120] on button "Cerrar" at bounding box center [769, 118] width 101 height 24
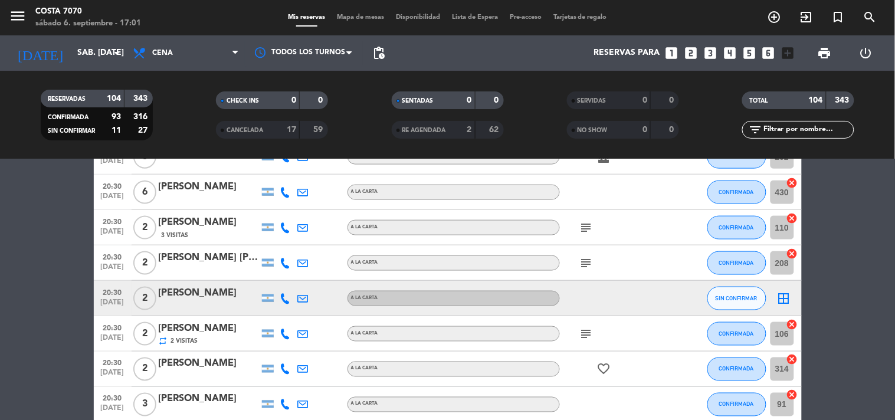
scroll to position [0, 0]
